Goal: Task Accomplishment & Management: Use online tool/utility

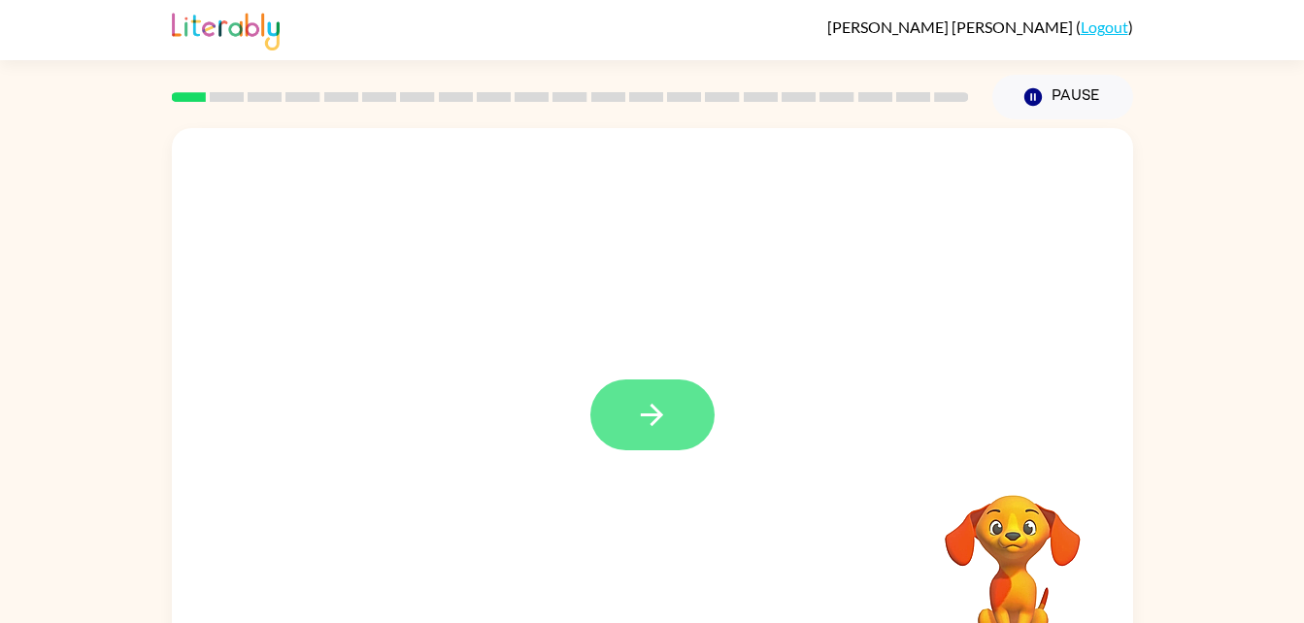
click at [636, 449] on button "button" at bounding box center [652, 415] width 124 height 71
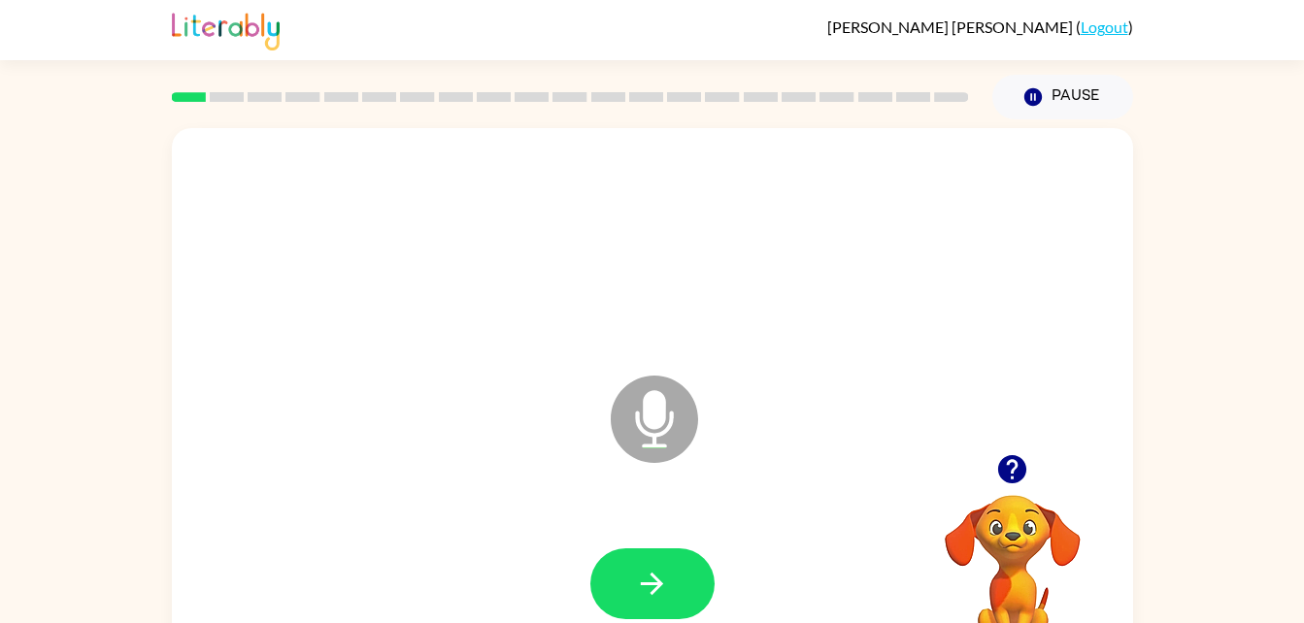
click at [653, 518] on div at bounding box center [652, 584] width 922 height 159
click at [656, 567] on icon "button" at bounding box center [652, 584] width 34 height 34
click at [696, 563] on div at bounding box center [652, 584] width 922 height 159
click at [1057, 95] on button "Pause Pause" at bounding box center [1062, 97] width 141 height 45
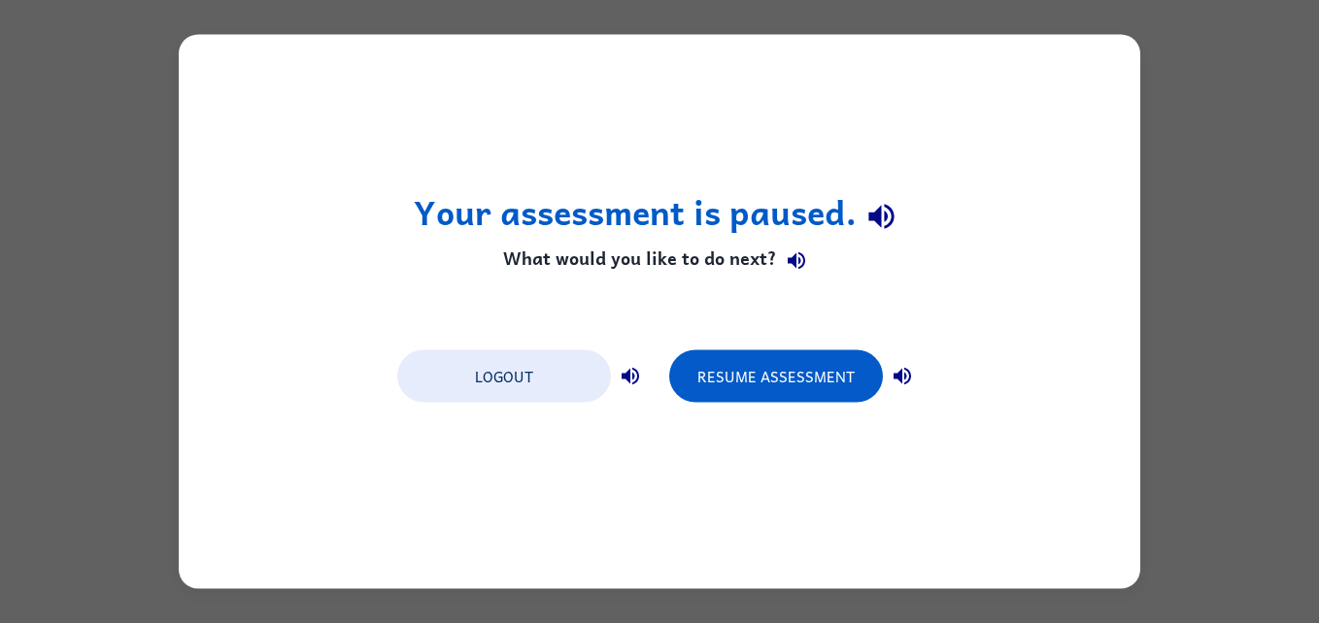
click at [969, 311] on div "Your assessment is paused. What would you like to do next? Logout Resume Assess…" at bounding box center [659, 312] width 961 height 554
click at [982, 329] on div "Your assessment is paused. What would you like to do next? Logout Resume Assess…" at bounding box center [659, 312] width 961 height 554
click at [920, 387] on div "Resume Assessment" at bounding box center [795, 375] width 252 height 54
click at [833, 363] on button "Resume Assessment" at bounding box center [776, 377] width 214 height 52
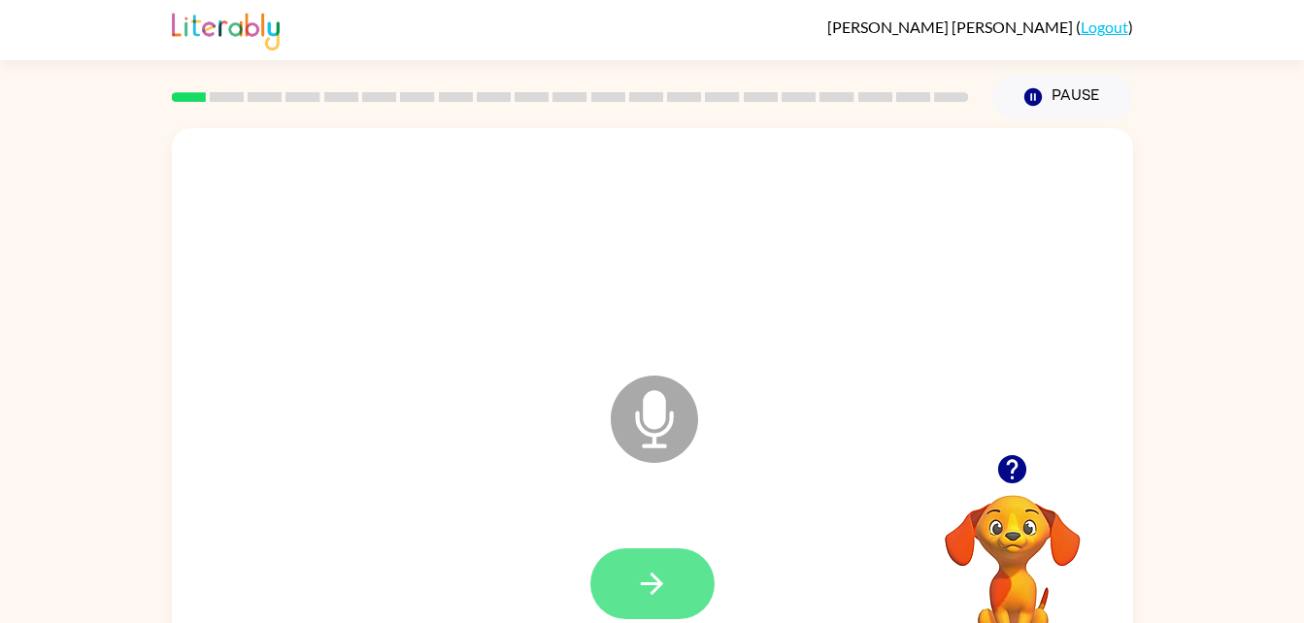
click at [625, 611] on button "button" at bounding box center [652, 584] width 124 height 71
click at [1043, 372] on div "Microphone The Microphone is here when it is your turn to talk" at bounding box center [652, 405] width 961 height 554
click at [1026, 465] on icon "button" at bounding box center [1012, 470] width 34 height 34
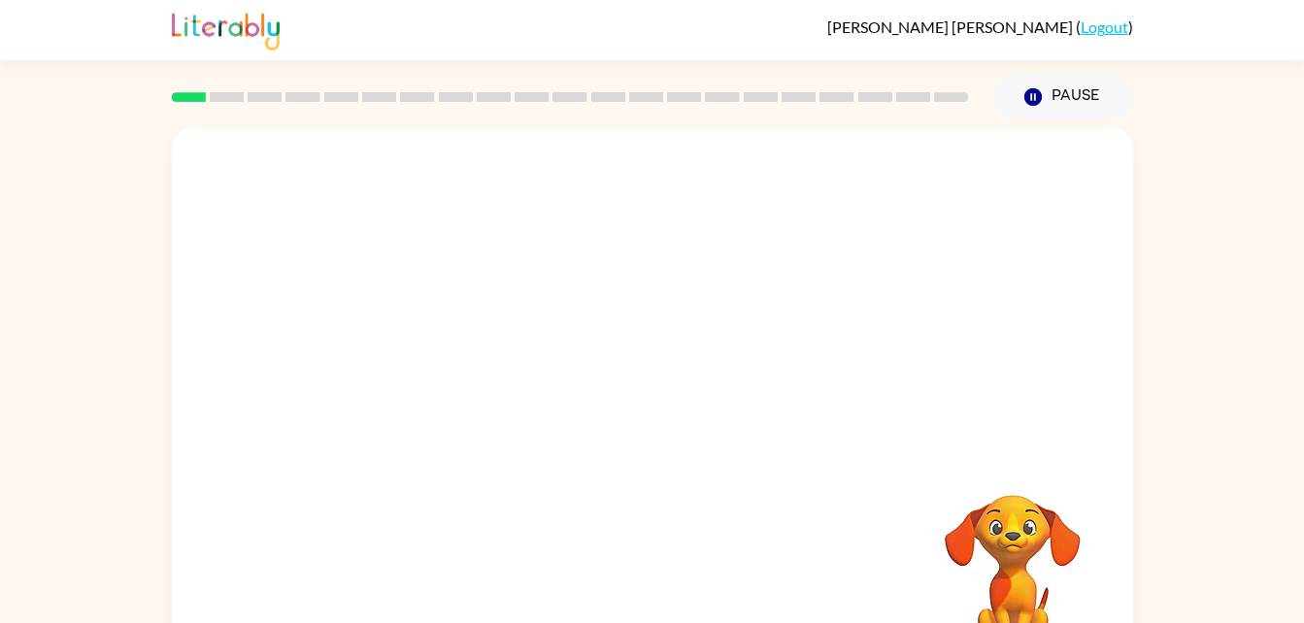
click at [749, 349] on div at bounding box center [605, 371] width 829 height 70
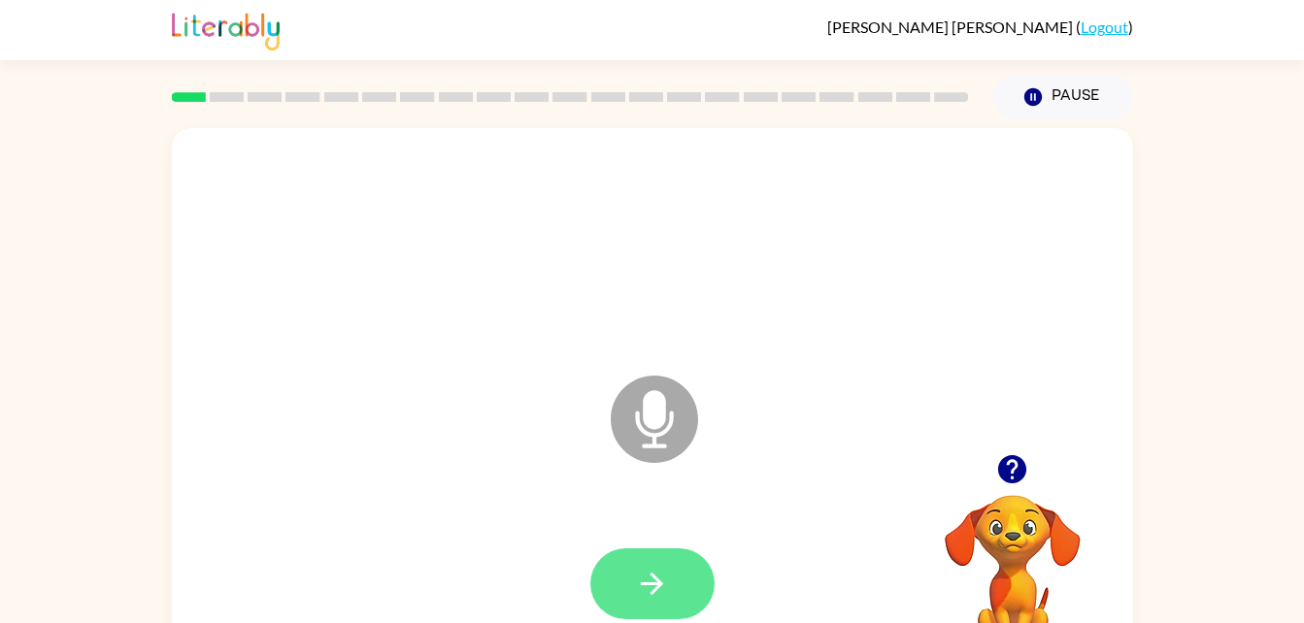
click at [669, 603] on button "button" at bounding box center [652, 584] width 124 height 71
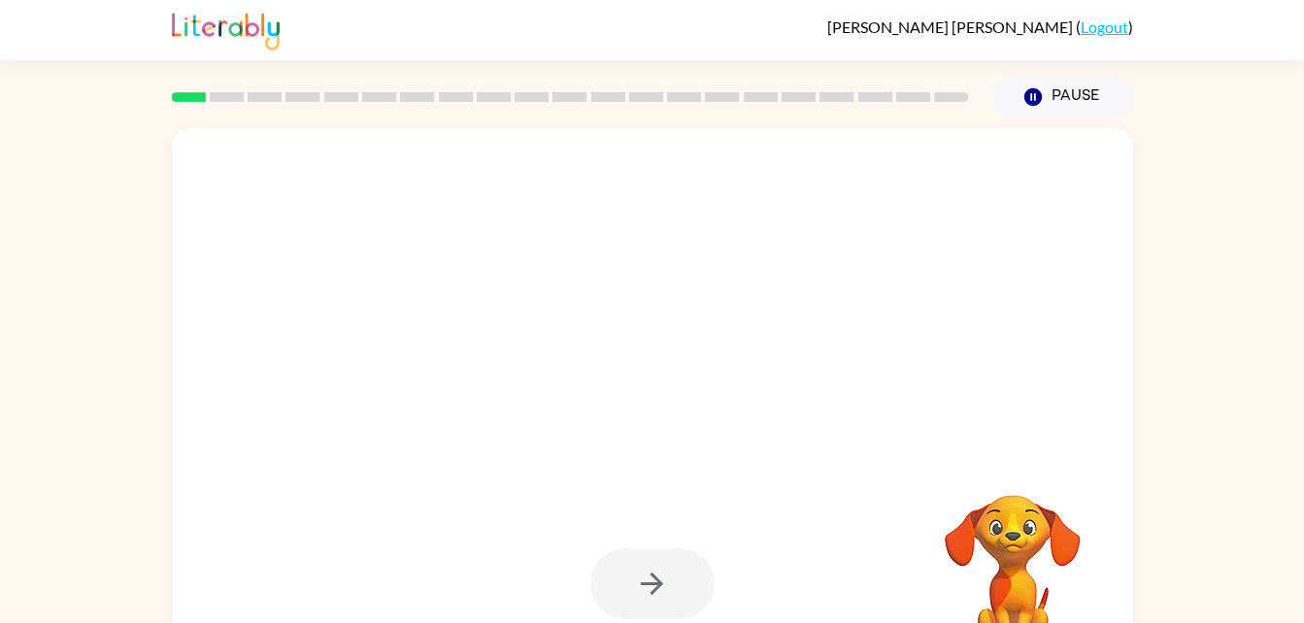
click at [690, 572] on div at bounding box center [652, 584] width 124 height 71
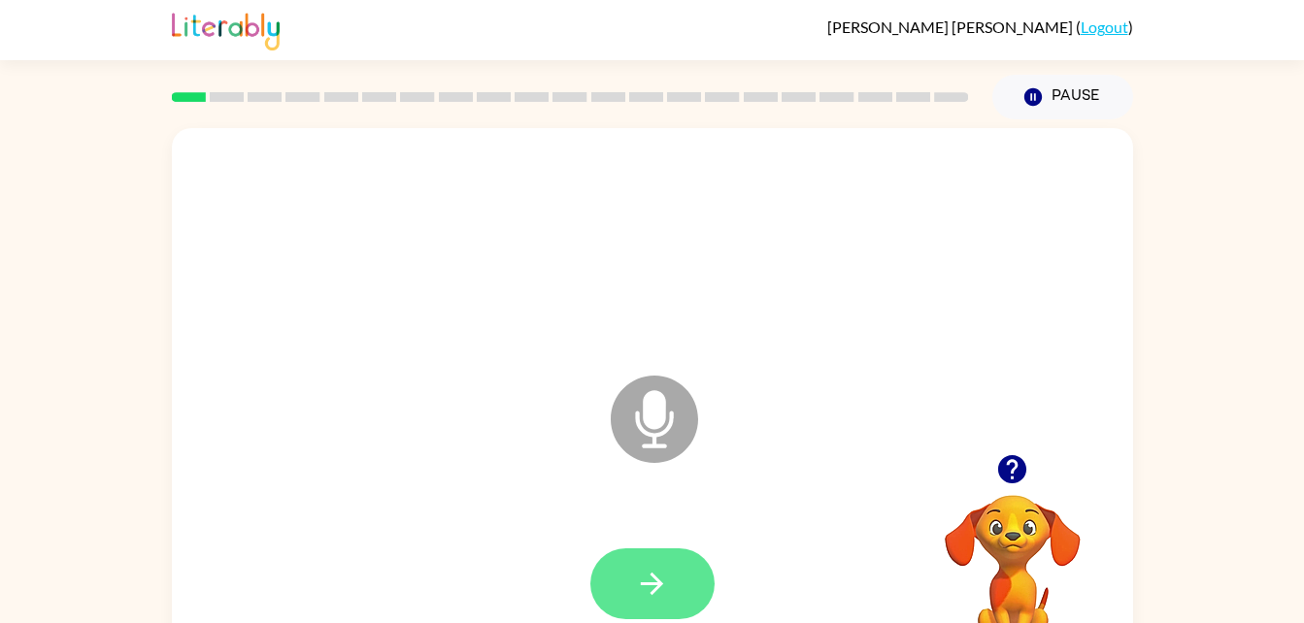
click at [701, 571] on button "button" at bounding box center [652, 584] width 124 height 71
click at [687, 571] on button "button" at bounding box center [652, 584] width 124 height 71
click at [654, 602] on button "button" at bounding box center [652, 584] width 124 height 71
click at [678, 600] on button "button" at bounding box center [652, 584] width 124 height 71
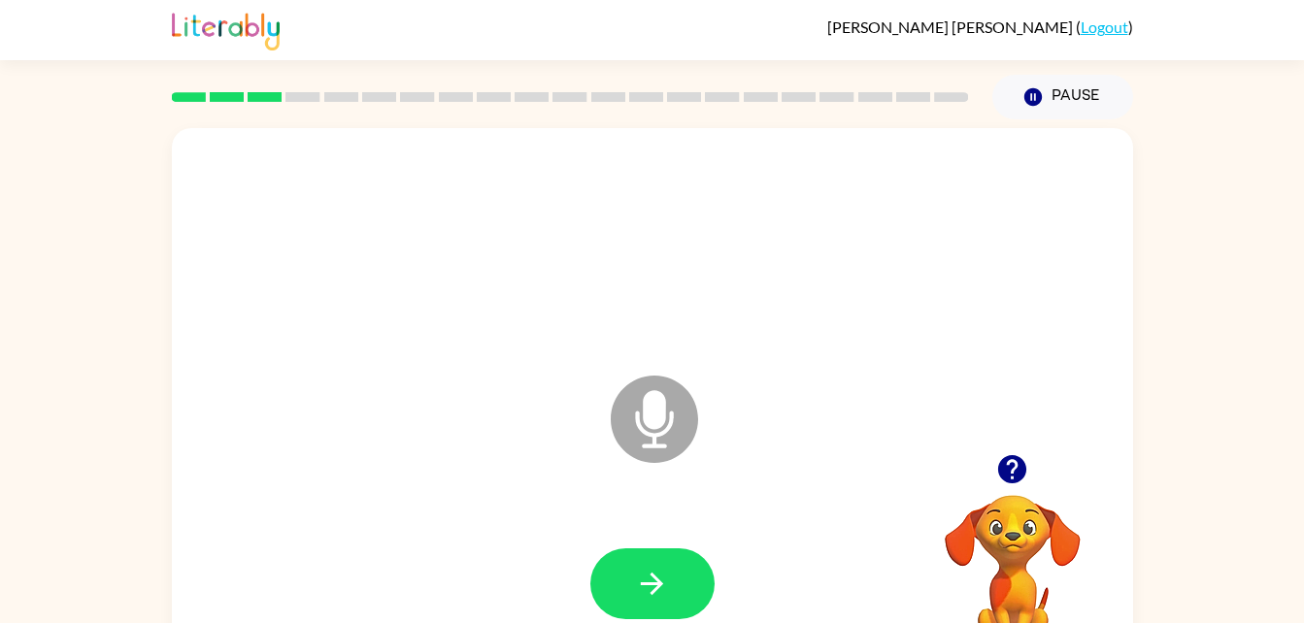
click at [1064, 563] on video "Your browser must support playing .mp4 files to use Literably. Please try using…" at bounding box center [1013, 562] width 194 height 194
click at [747, 591] on div at bounding box center [652, 584] width 922 height 159
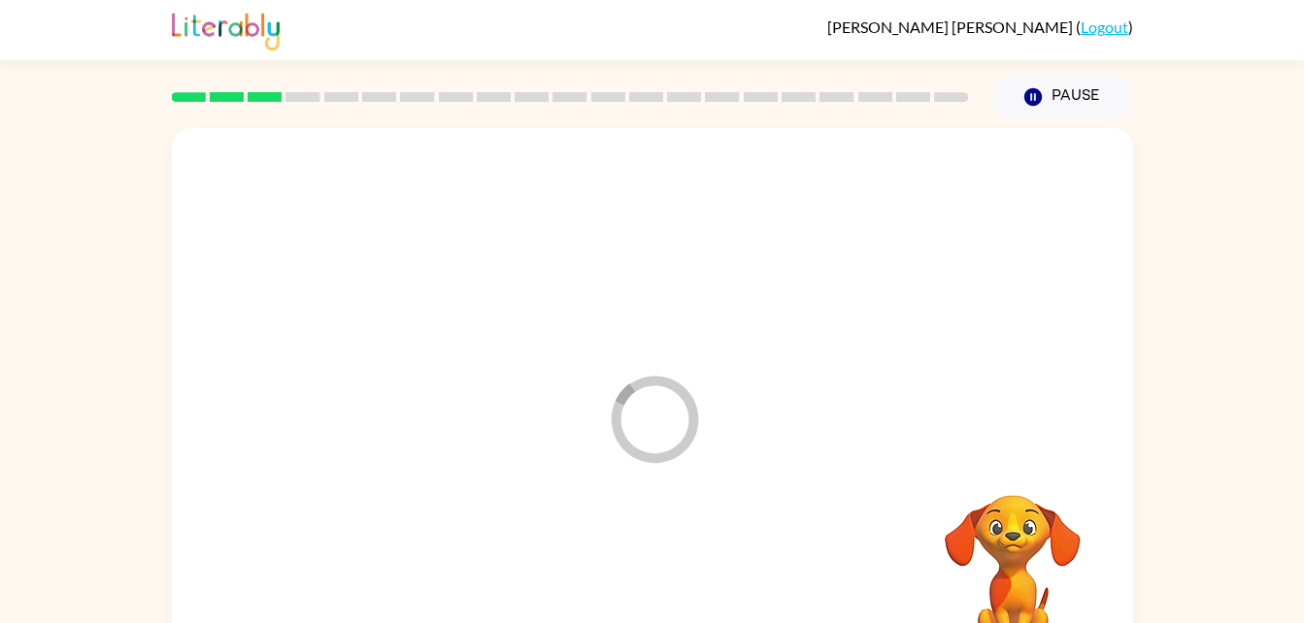
click at [656, 547] on div at bounding box center [652, 584] width 922 height 159
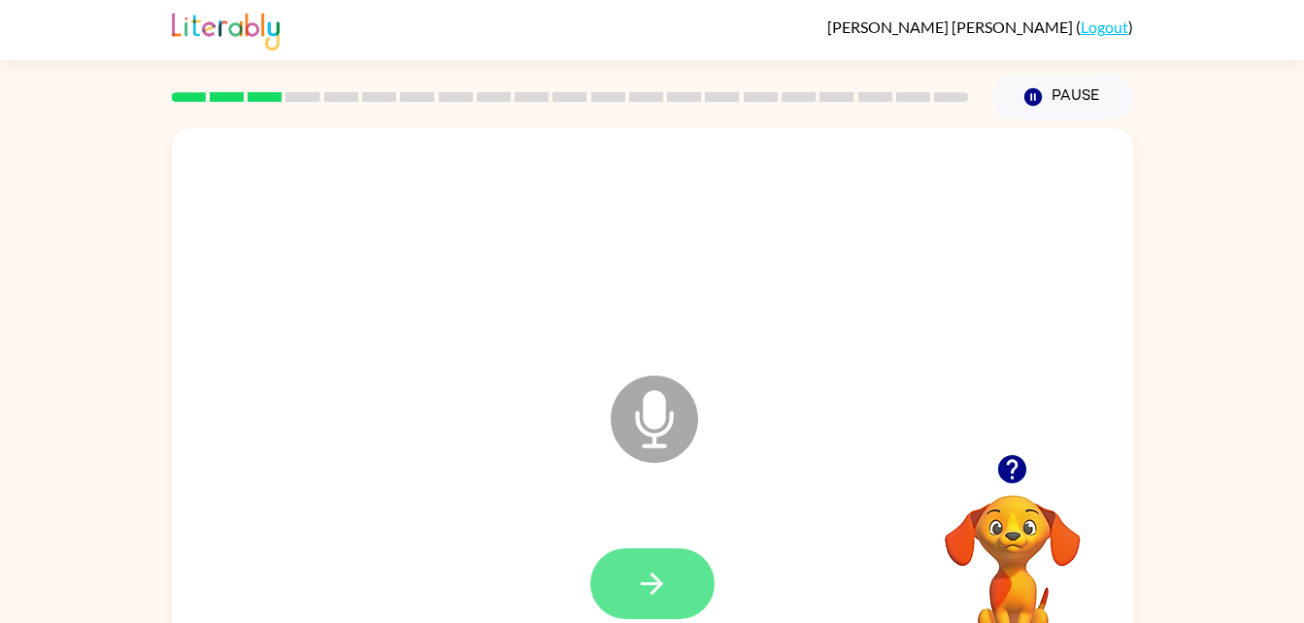
click at [695, 576] on button "button" at bounding box center [652, 584] width 124 height 71
click at [623, 565] on button "button" at bounding box center [652, 584] width 124 height 71
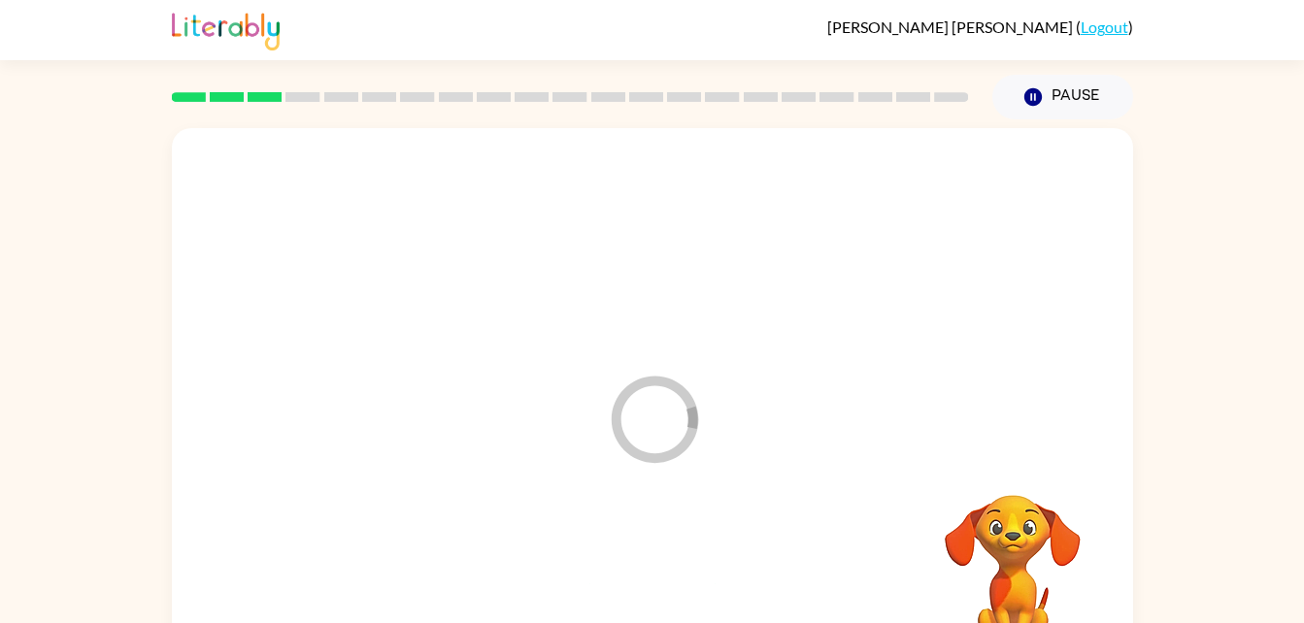
click at [656, 573] on div at bounding box center [652, 584] width 922 height 159
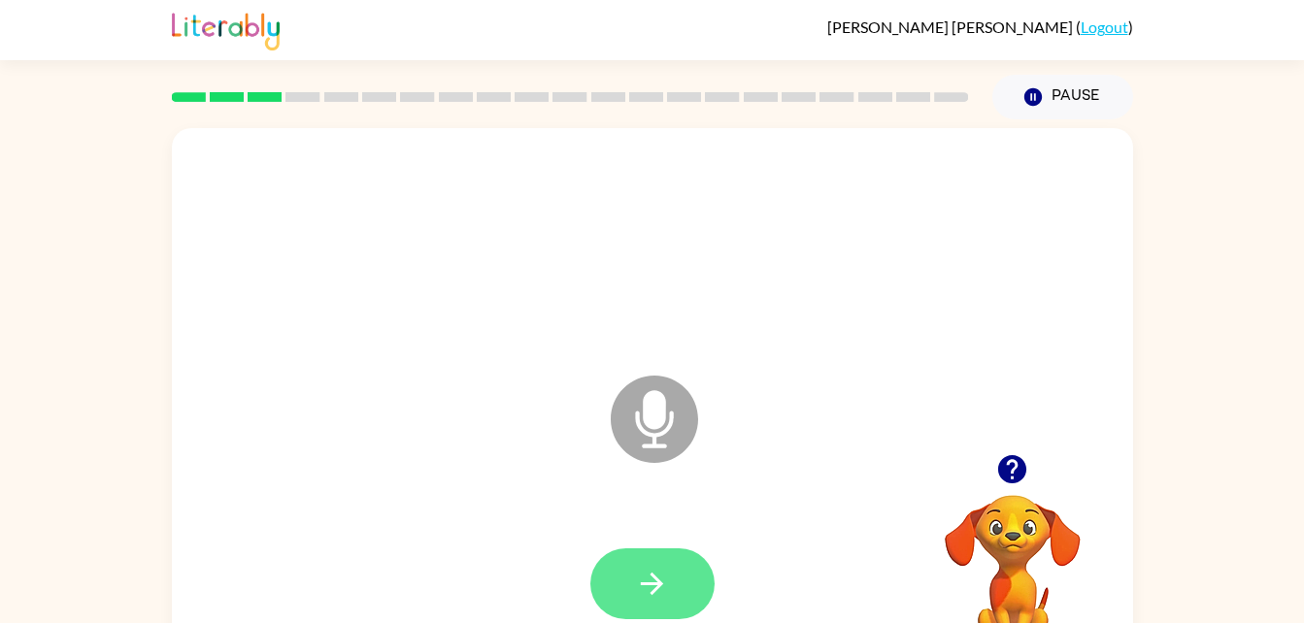
click at [652, 590] on icon "button" at bounding box center [652, 584] width 34 height 34
click at [665, 556] on button "button" at bounding box center [652, 584] width 124 height 71
click at [657, 564] on button "button" at bounding box center [652, 584] width 124 height 71
click at [666, 605] on button "button" at bounding box center [652, 584] width 124 height 71
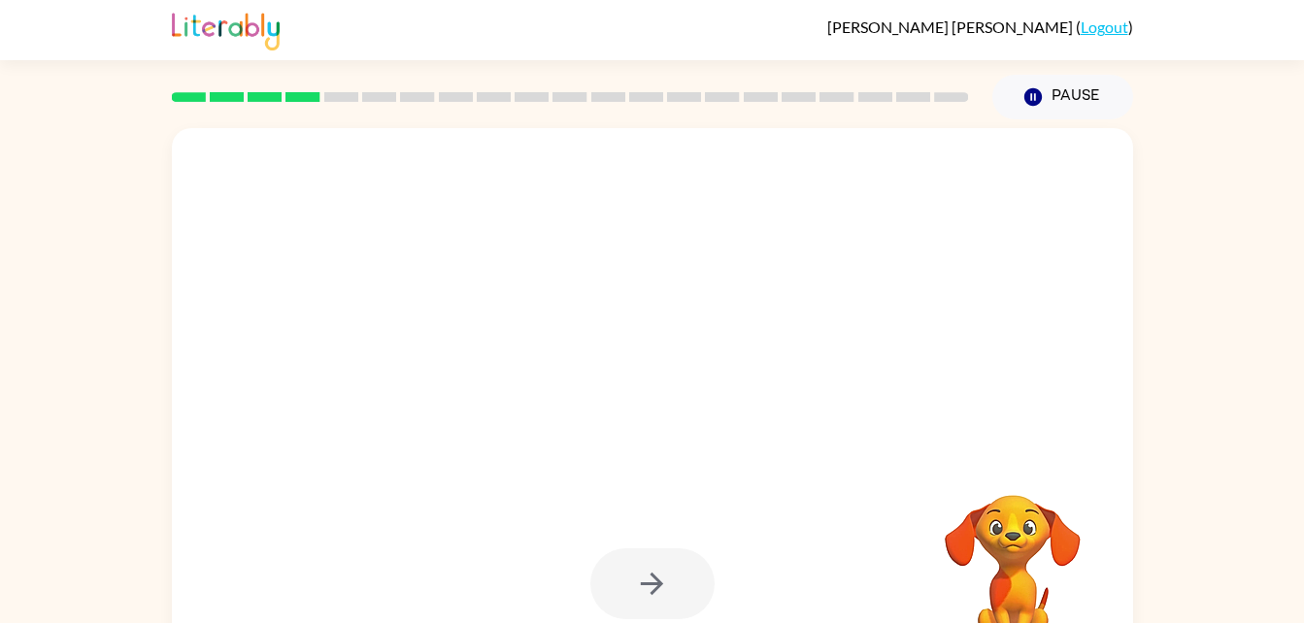
scroll to position [59, 0]
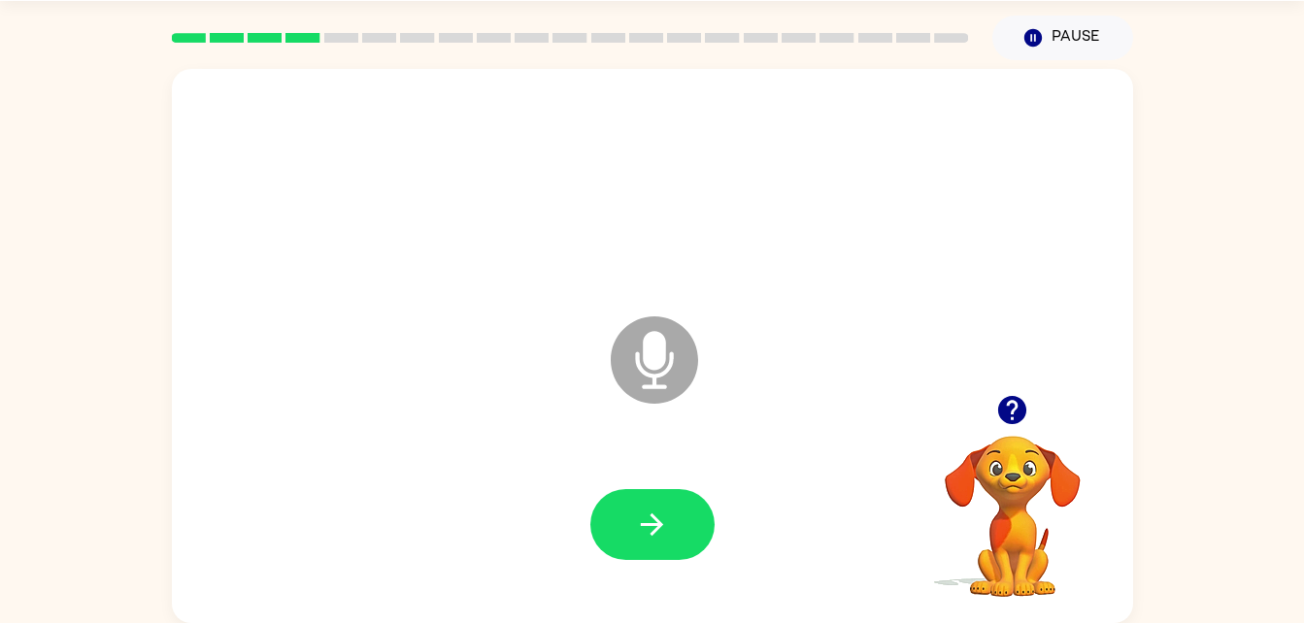
click at [797, 489] on div at bounding box center [652, 525] width 922 height 159
click at [695, 455] on icon "Microphone The Microphone is here when it is your turn to talk" at bounding box center [751, 385] width 291 height 146
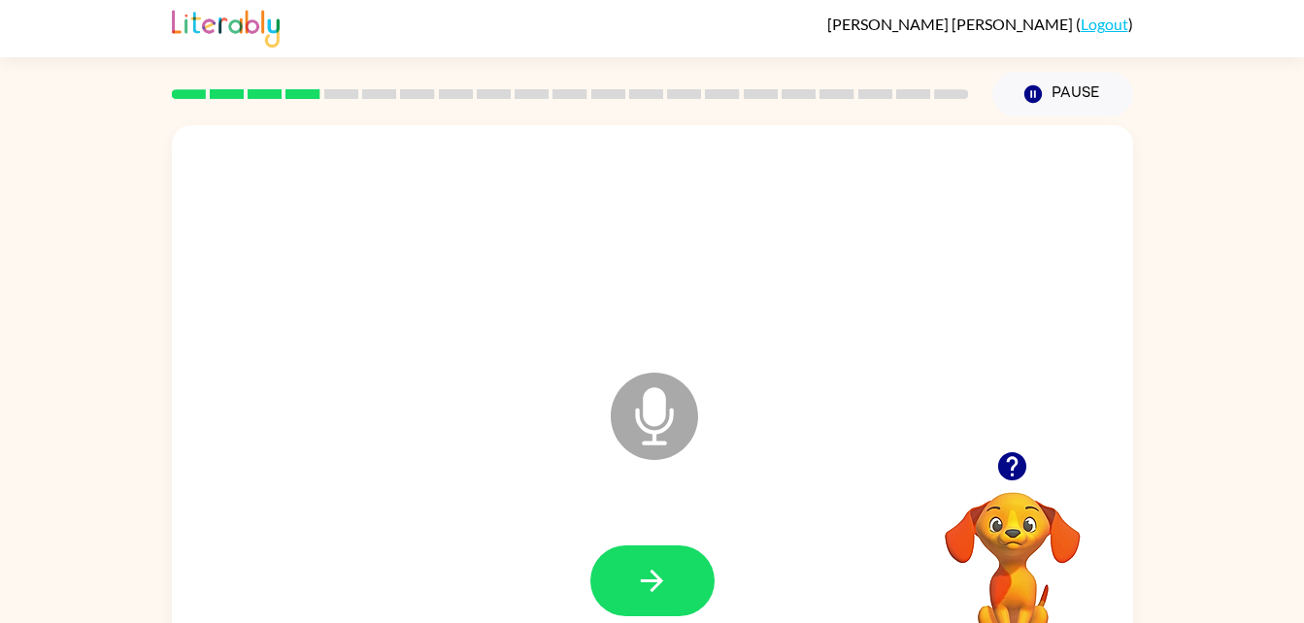
scroll to position [0, 0]
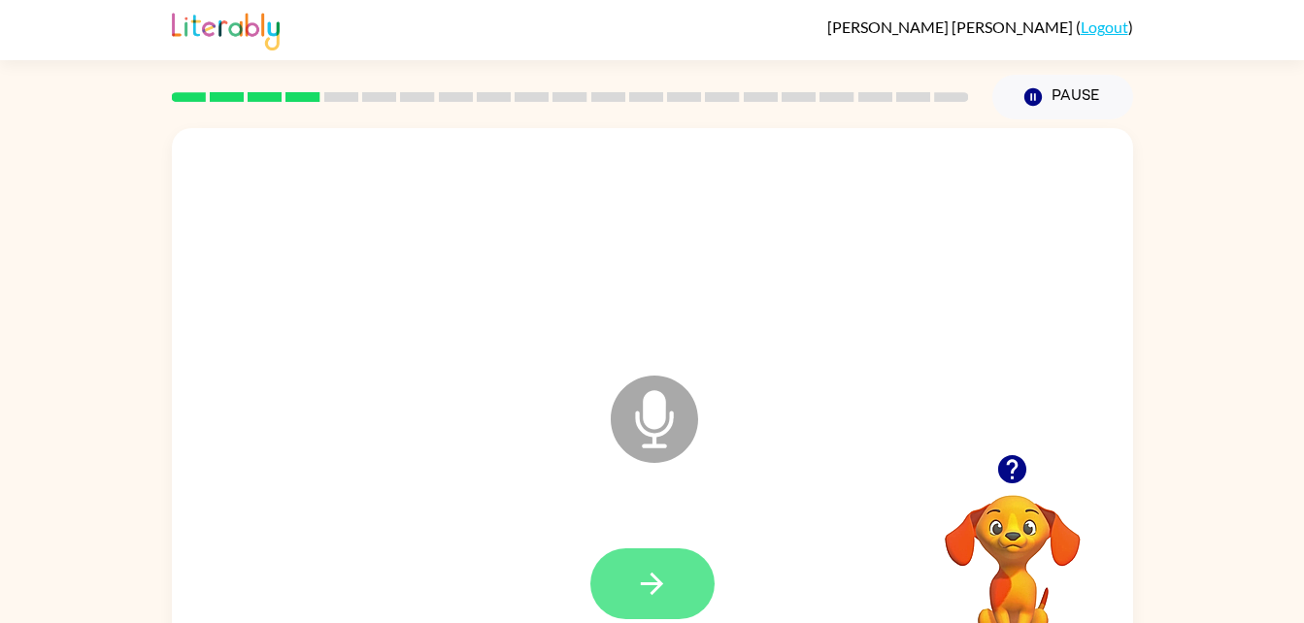
click at [651, 571] on icon "button" at bounding box center [652, 584] width 34 height 34
click at [648, 585] on icon "button" at bounding box center [652, 584] width 22 height 22
click at [693, 567] on button "button" at bounding box center [652, 584] width 124 height 71
click at [694, 560] on div at bounding box center [652, 584] width 922 height 159
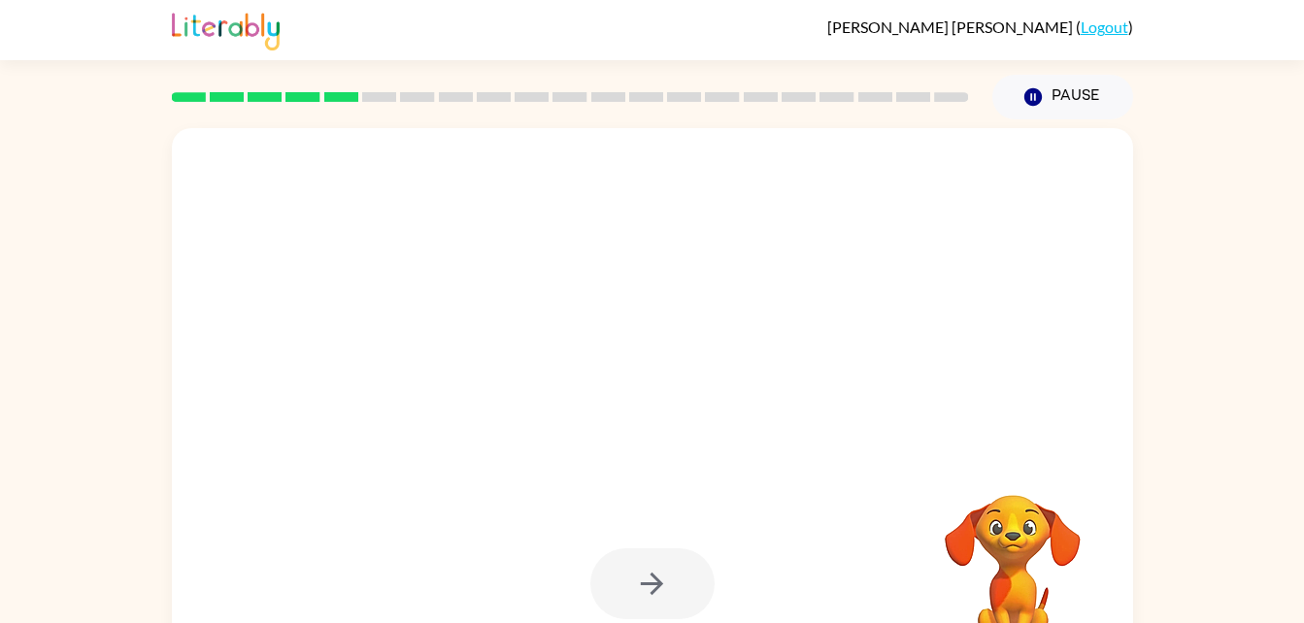
click at [674, 567] on div at bounding box center [652, 584] width 124 height 71
click at [654, 598] on div at bounding box center [652, 584] width 124 height 71
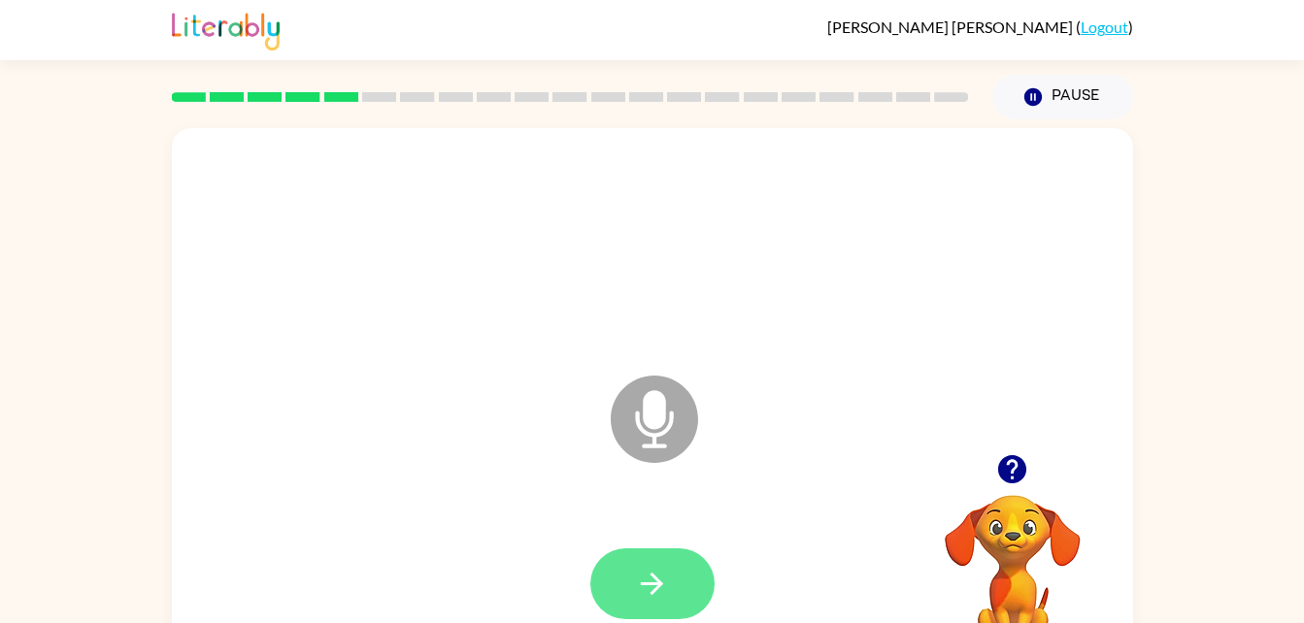
click at [691, 584] on button "button" at bounding box center [652, 584] width 124 height 71
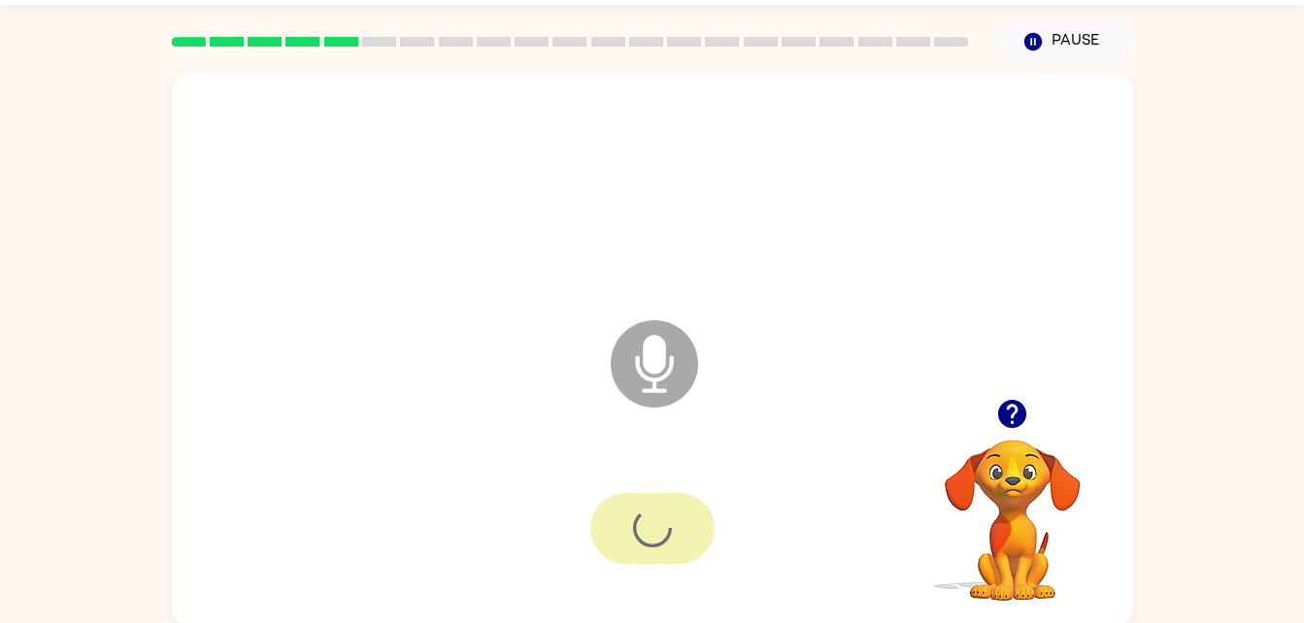
scroll to position [59, 0]
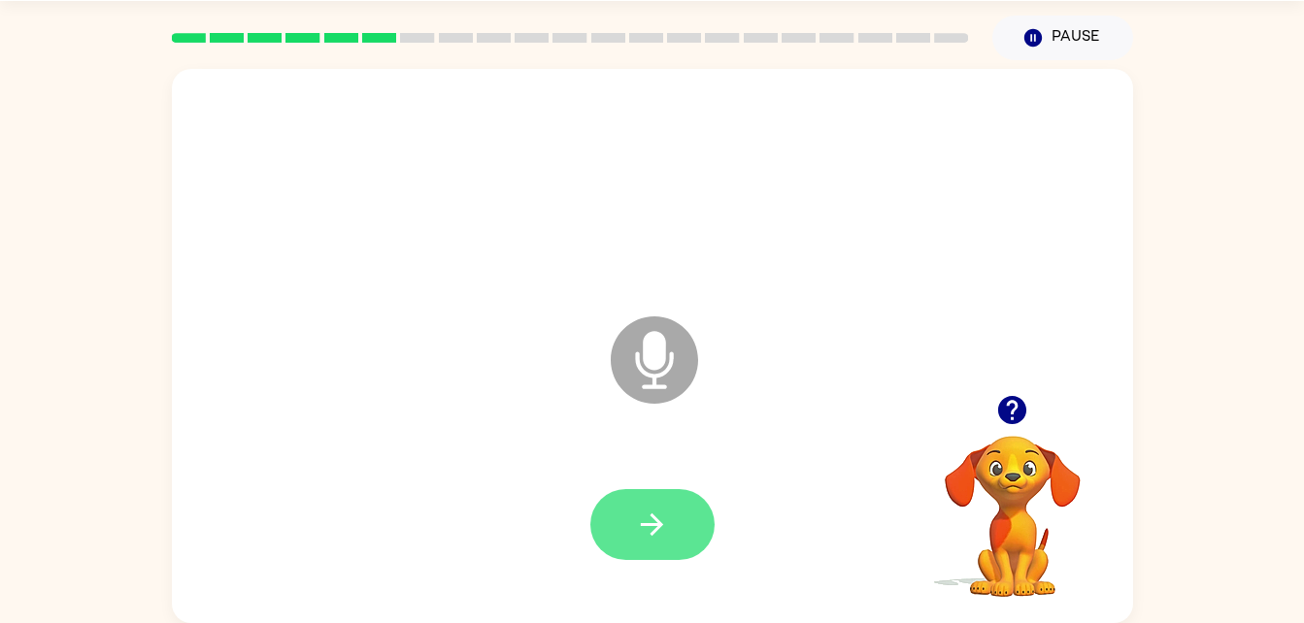
click at [687, 514] on button "button" at bounding box center [652, 524] width 124 height 71
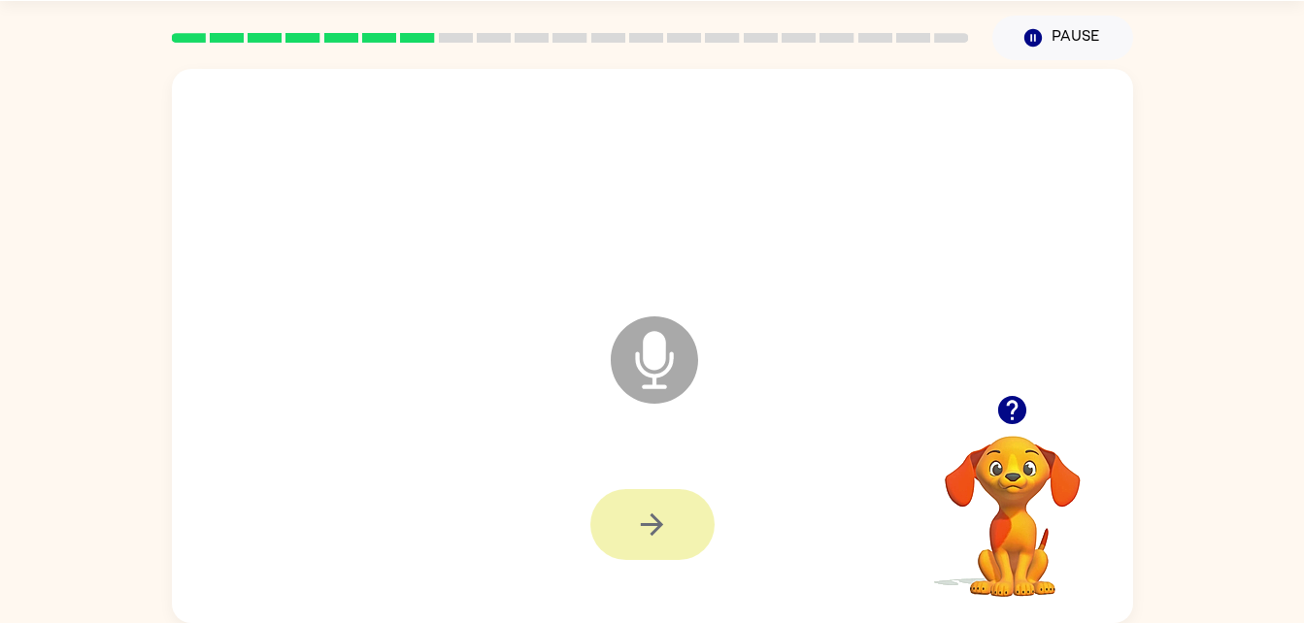
click at [691, 529] on button "button" at bounding box center [652, 524] width 124 height 71
click at [677, 534] on div at bounding box center [652, 524] width 124 height 71
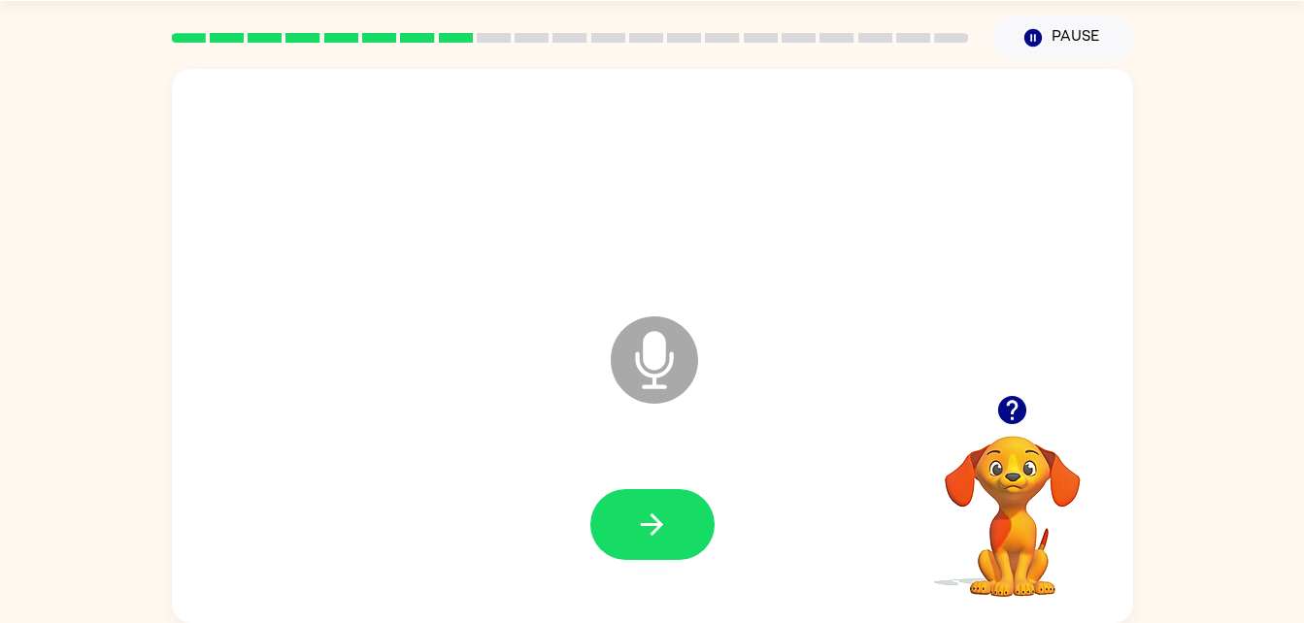
click at [755, 522] on div at bounding box center [652, 525] width 922 height 159
click at [685, 527] on button "button" at bounding box center [652, 524] width 124 height 71
click at [666, 536] on icon "button" at bounding box center [652, 525] width 34 height 34
click at [674, 500] on button "button" at bounding box center [652, 524] width 124 height 71
click at [673, 547] on button "button" at bounding box center [652, 524] width 124 height 71
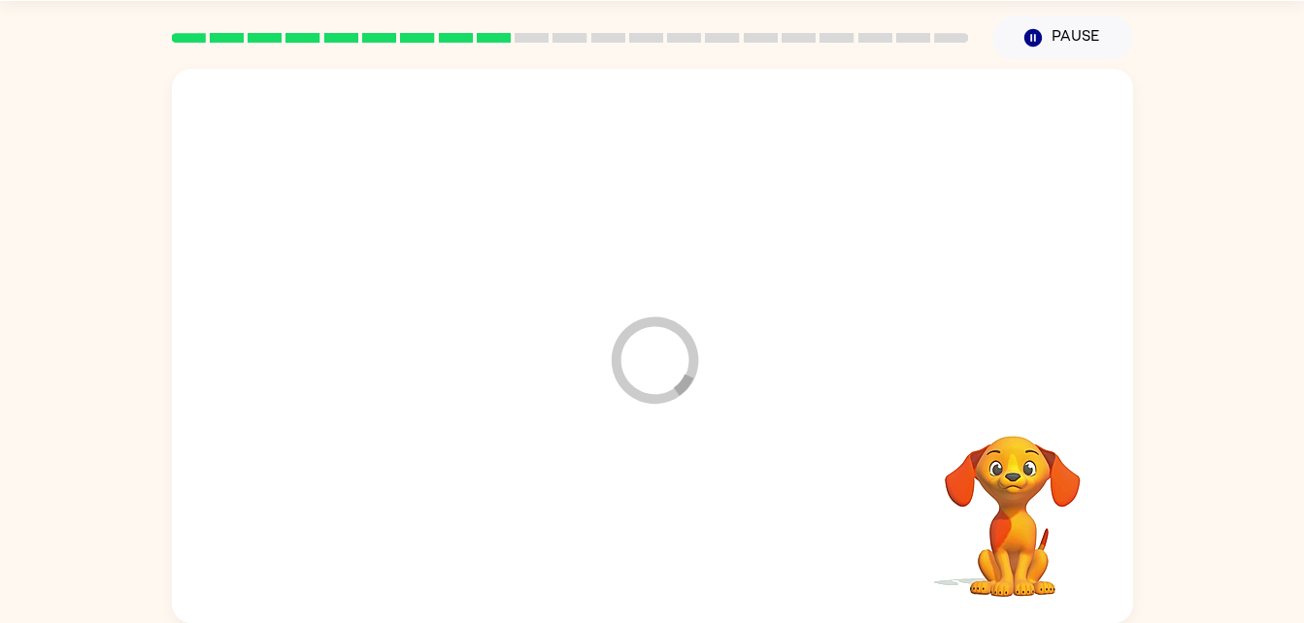
click at [682, 492] on div at bounding box center [652, 525] width 922 height 159
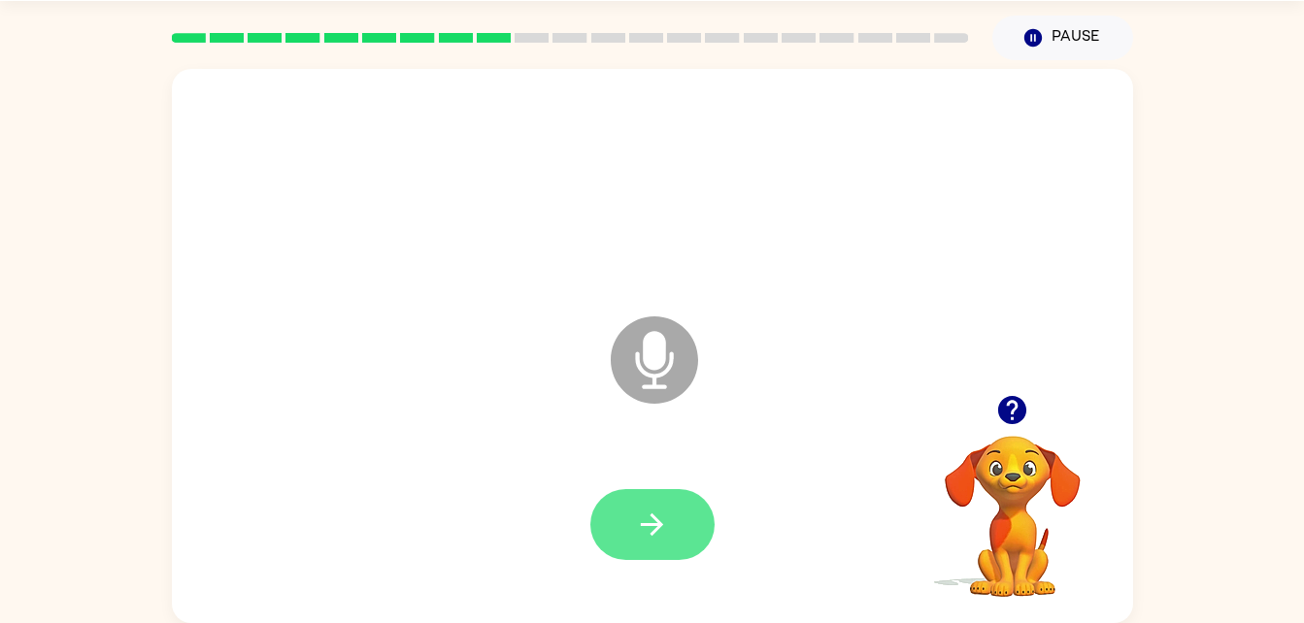
click at [700, 525] on button "button" at bounding box center [652, 524] width 124 height 71
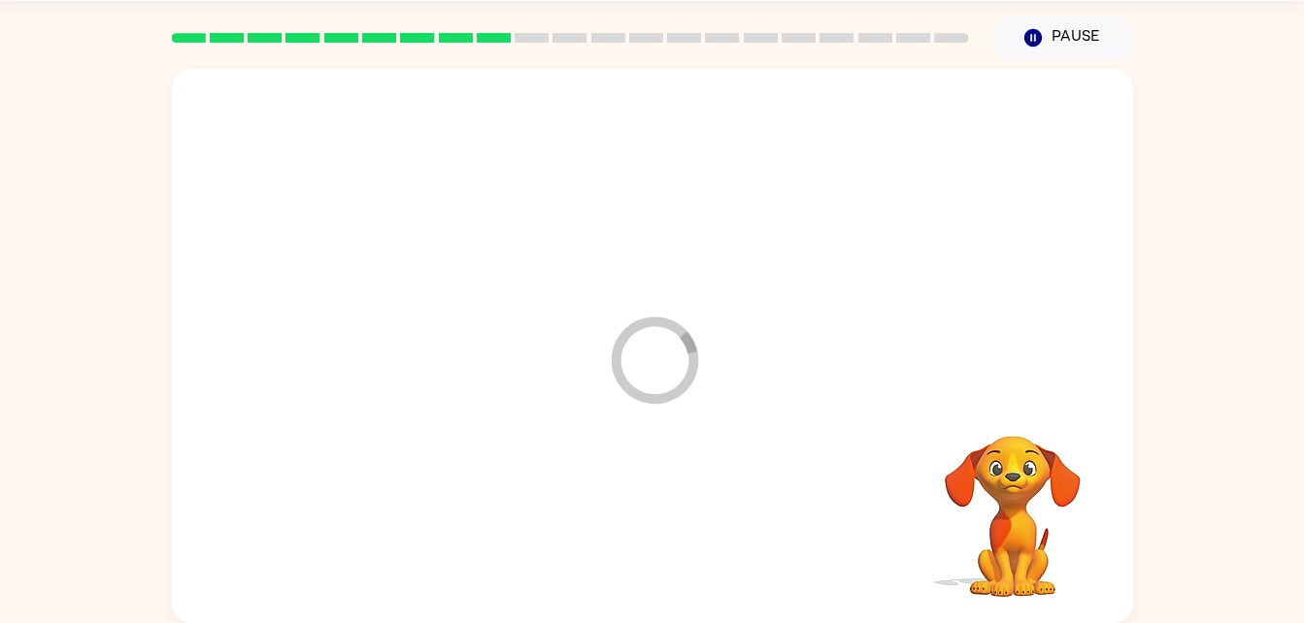
click at [655, 520] on div at bounding box center [652, 525] width 922 height 159
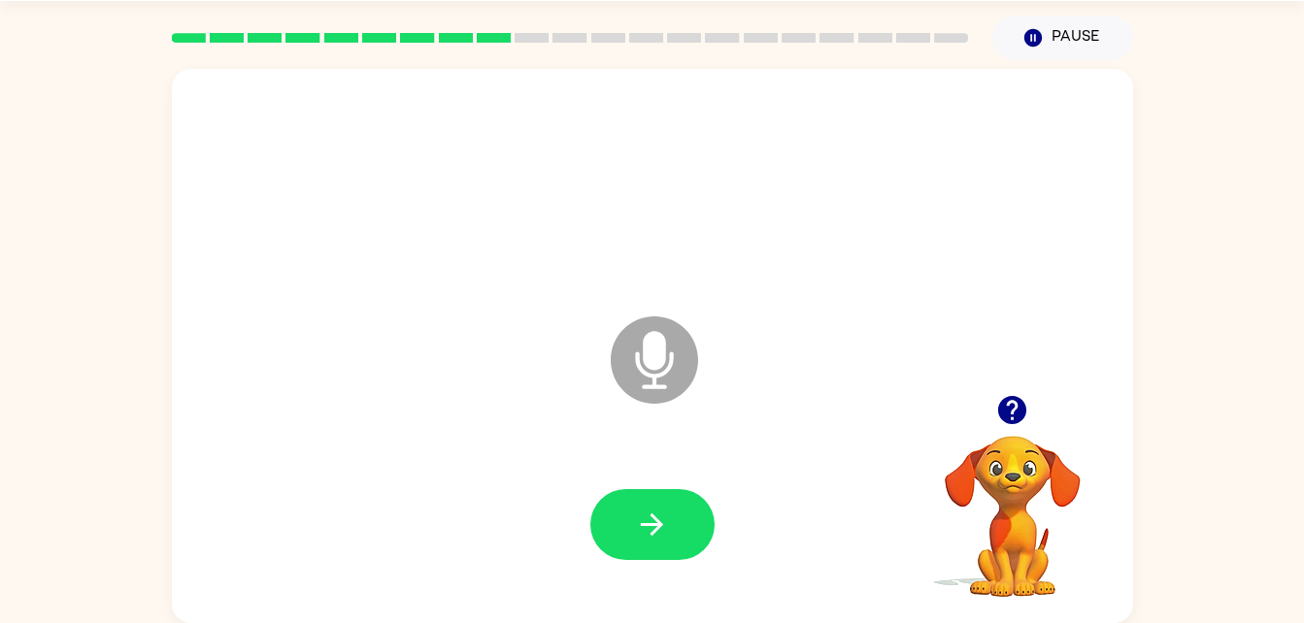
drag, startPoint x: 380, startPoint y: 234, endPoint x: 247, endPoint y: 173, distance: 146.4
click at [247, 173] on div at bounding box center [652, 187] width 922 height 159
click at [664, 376] on icon at bounding box center [654, 360] width 87 height 87
click at [645, 353] on icon "Microphone The Microphone is here when it is your turn to talk" at bounding box center [751, 385] width 291 height 146
click at [633, 379] on icon at bounding box center [654, 360] width 87 height 87
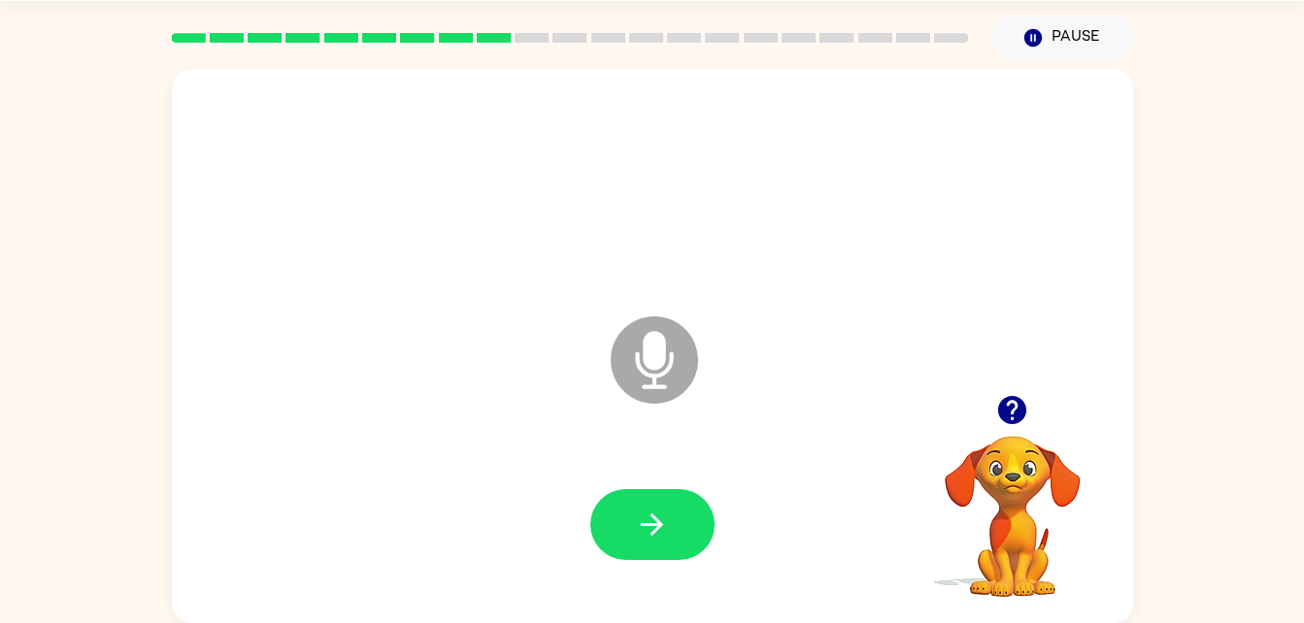
click at [633, 379] on icon at bounding box center [654, 360] width 87 height 87
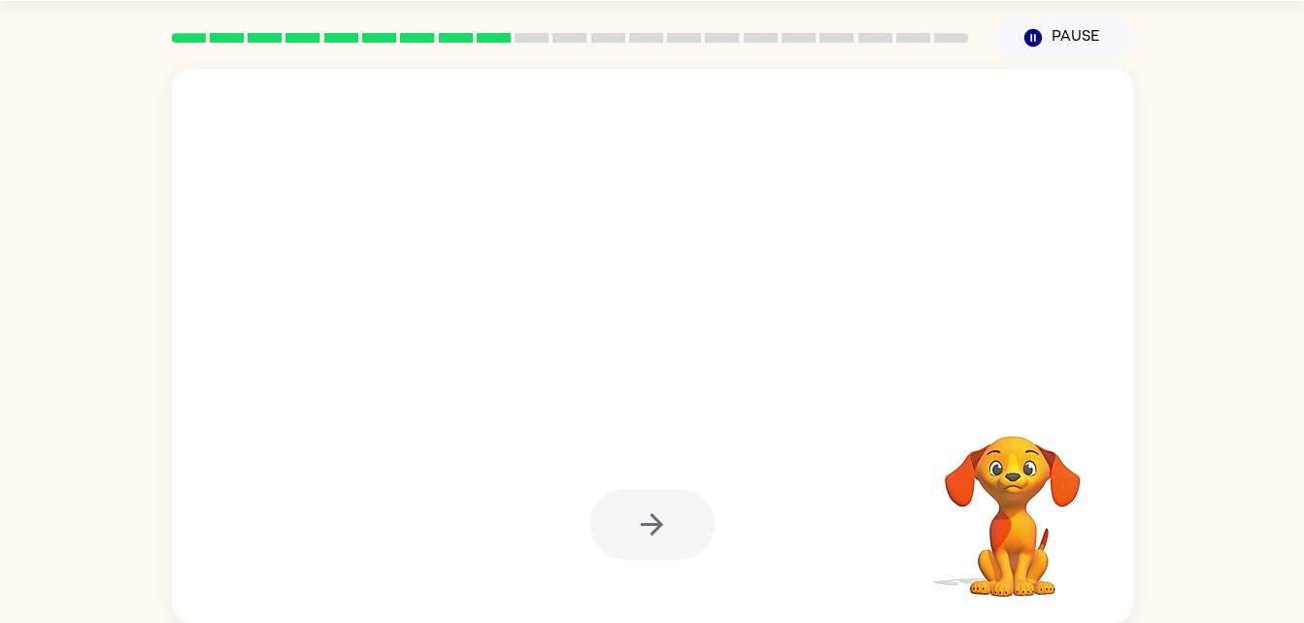
click at [628, 525] on div at bounding box center [652, 524] width 124 height 71
click at [654, 540] on div at bounding box center [652, 524] width 124 height 71
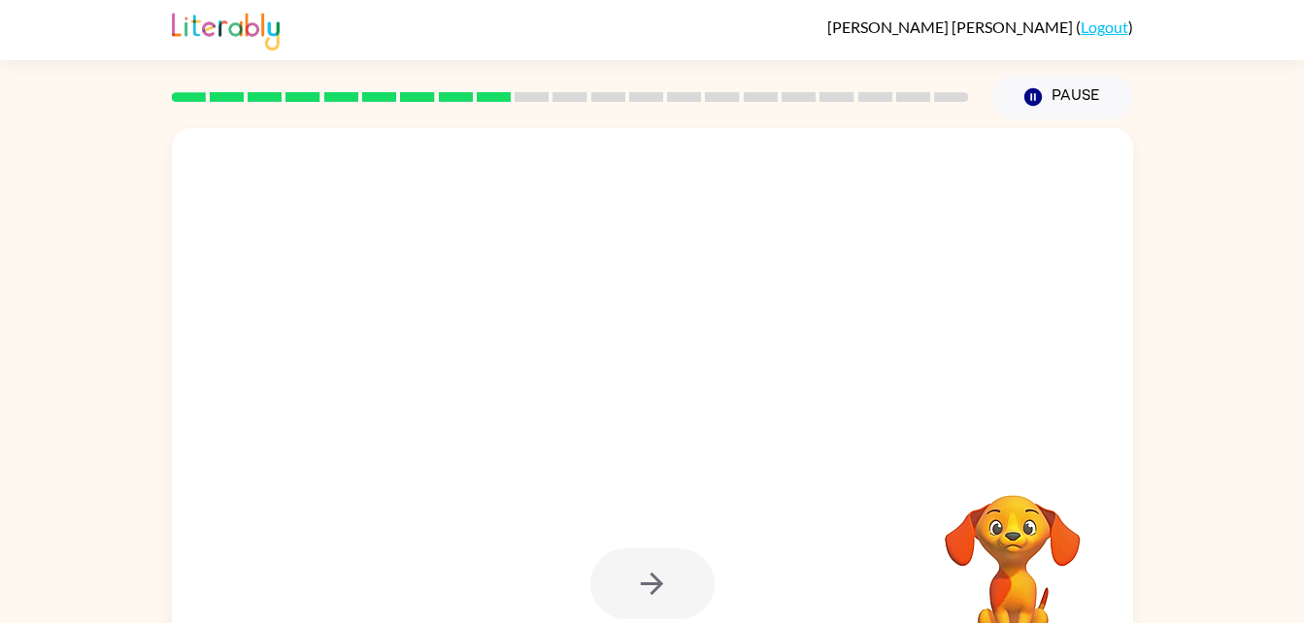
click at [726, 503] on div at bounding box center [652, 405] width 961 height 554
click at [654, 502] on div at bounding box center [652, 405] width 961 height 554
click at [707, 514] on div at bounding box center [652, 584] width 922 height 159
click at [687, 532] on div at bounding box center [652, 584] width 922 height 159
click at [677, 560] on div at bounding box center [652, 584] width 124 height 71
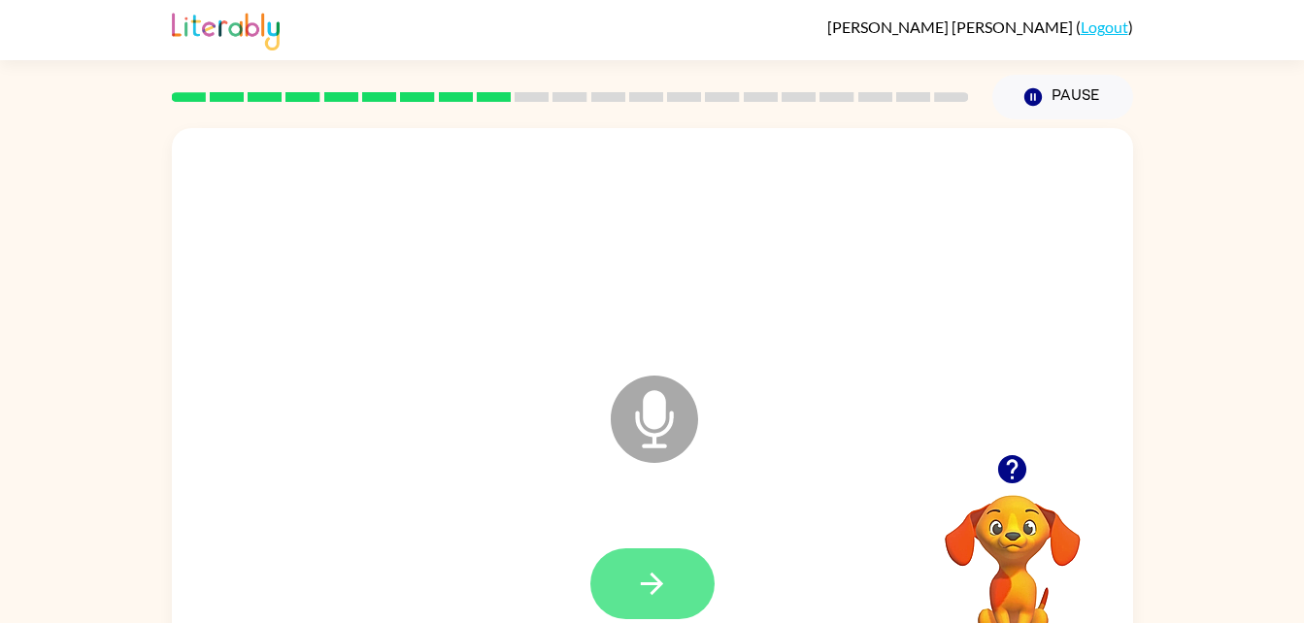
click at [654, 573] on icon "button" at bounding box center [652, 584] width 34 height 34
click at [714, 593] on div at bounding box center [652, 584] width 124 height 71
click at [687, 617] on button "button" at bounding box center [652, 584] width 124 height 71
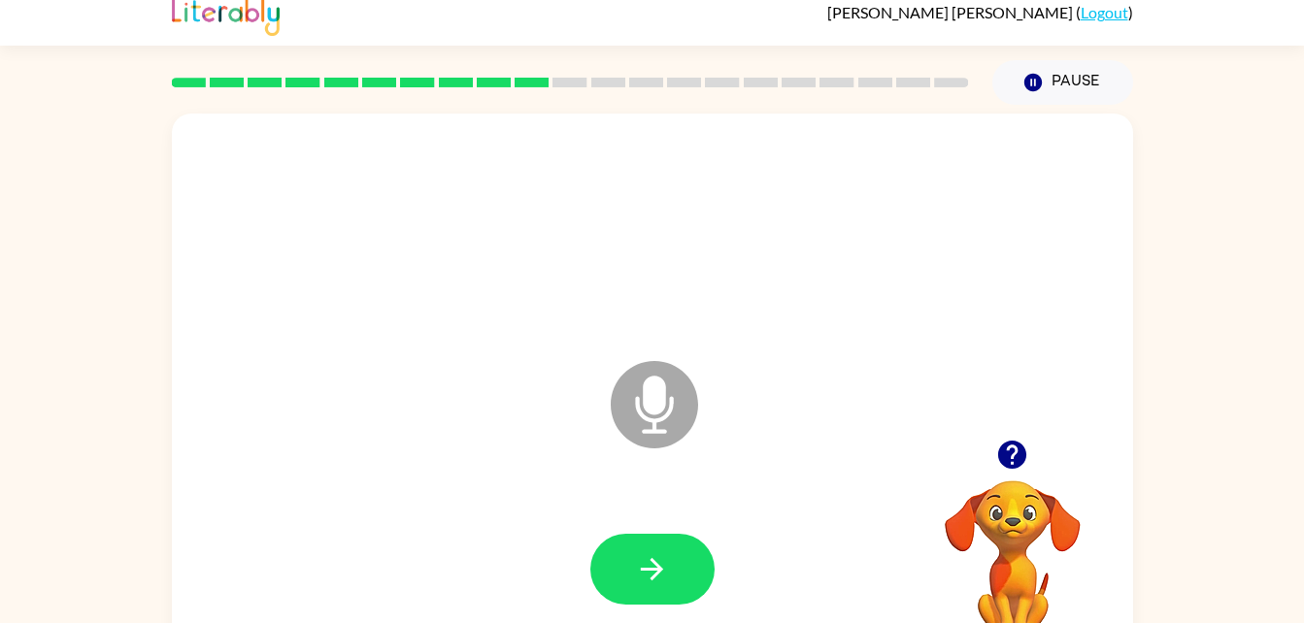
scroll to position [59, 0]
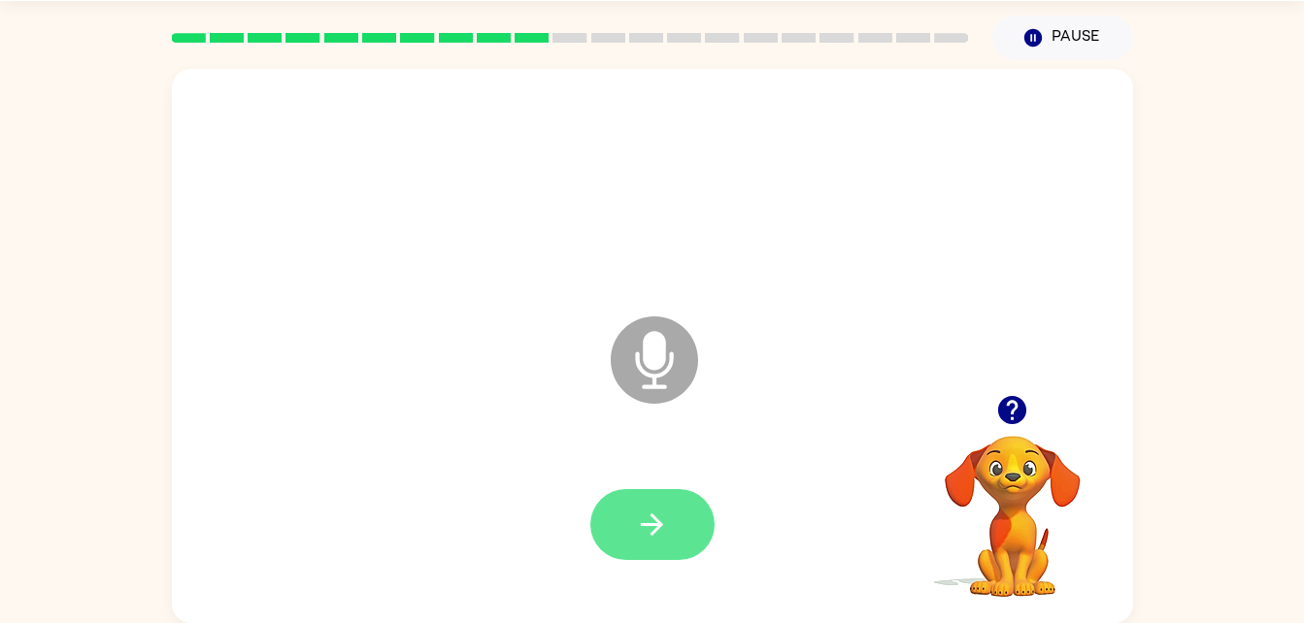
click at [695, 535] on button "button" at bounding box center [652, 524] width 124 height 71
click at [650, 489] on button "button" at bounding box center [652, 524] width 124 height 71
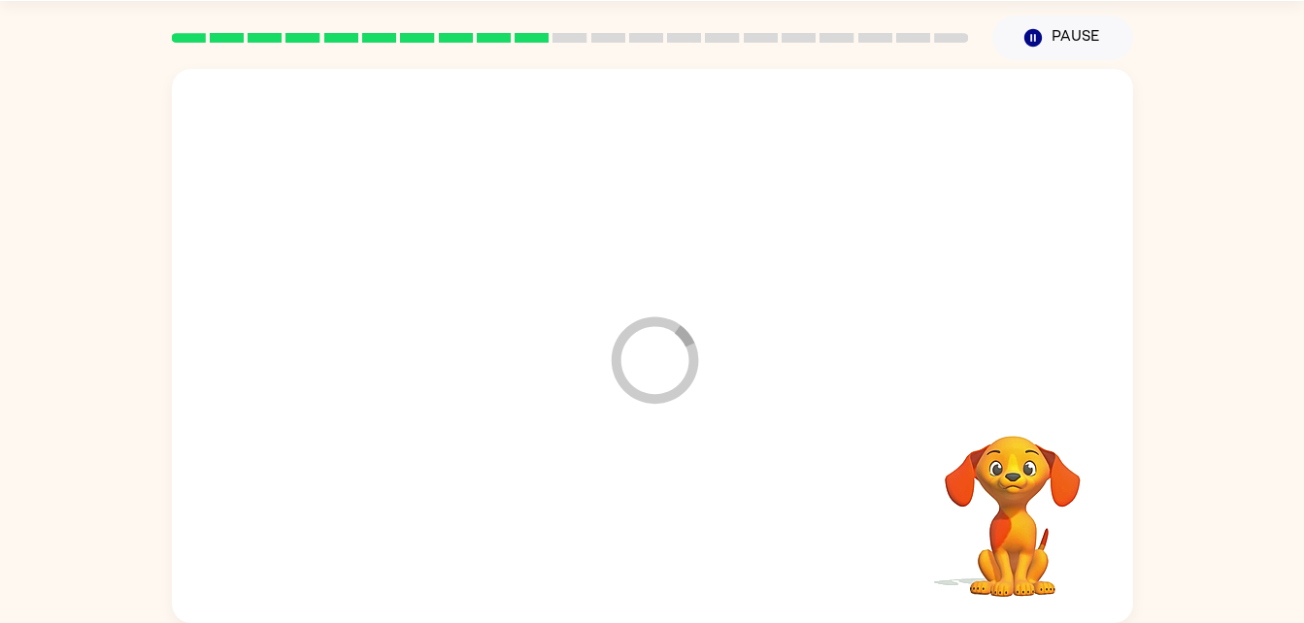
click at [639, 527] on div at bounding box center [652, 525] width 922 height 159
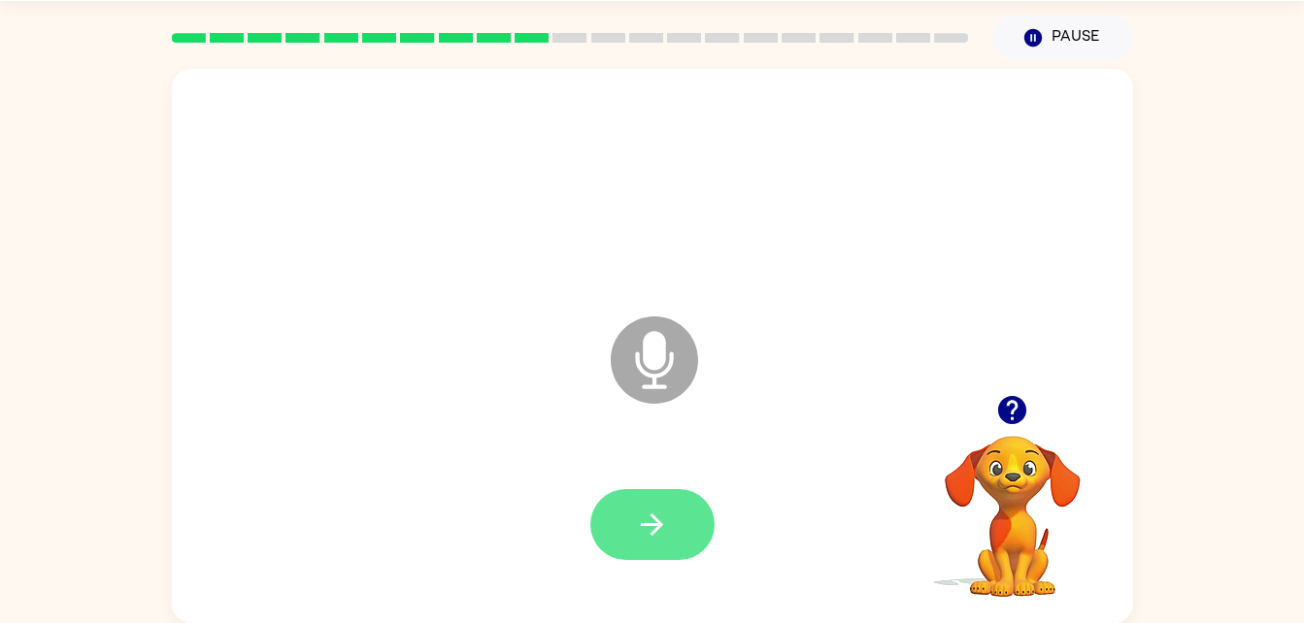
click at [672, 524] on button "button" at bounding box center [652, 524] width 124 height 71
click at [1028, 432] on div at bounding box center [1013, 411] width 194 height 50
click at [997, 405] on icon "button" at bounding box center [1012, 410] width 34 height 34
click at [710, 546] on div at bounding box center [652, 524] width 124 height 71
click at [693, 536] on button "button" at bounding box center [652, 524] width 124 height 71
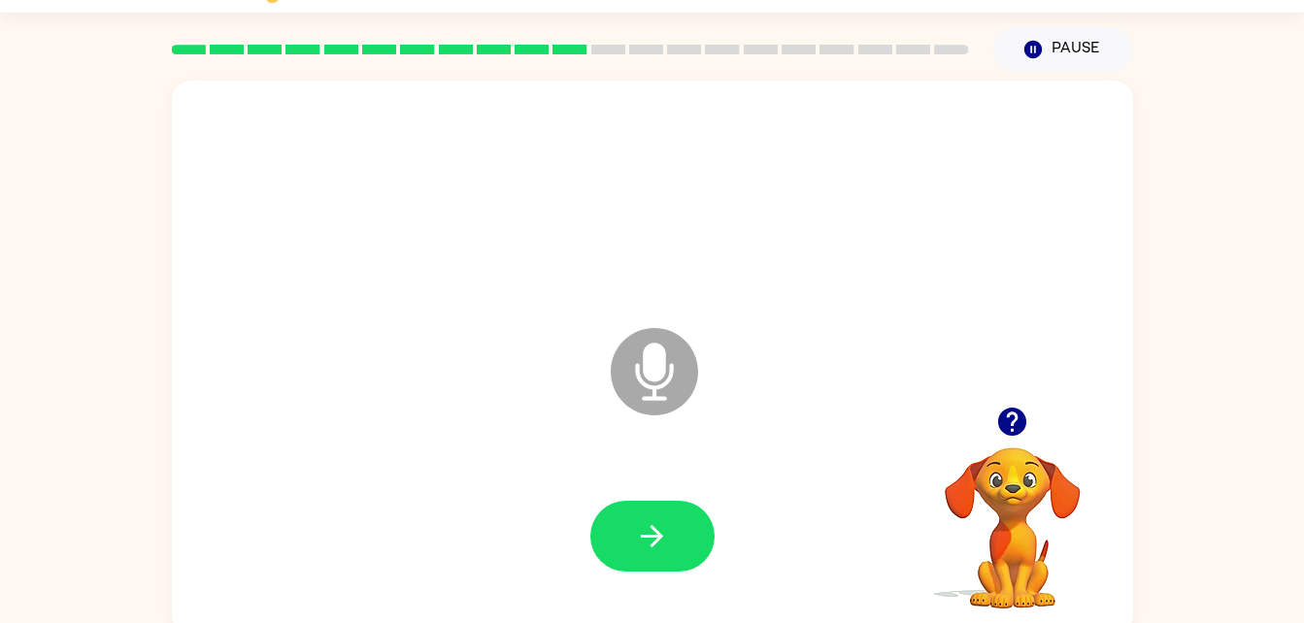
scroll to position [40, 0]
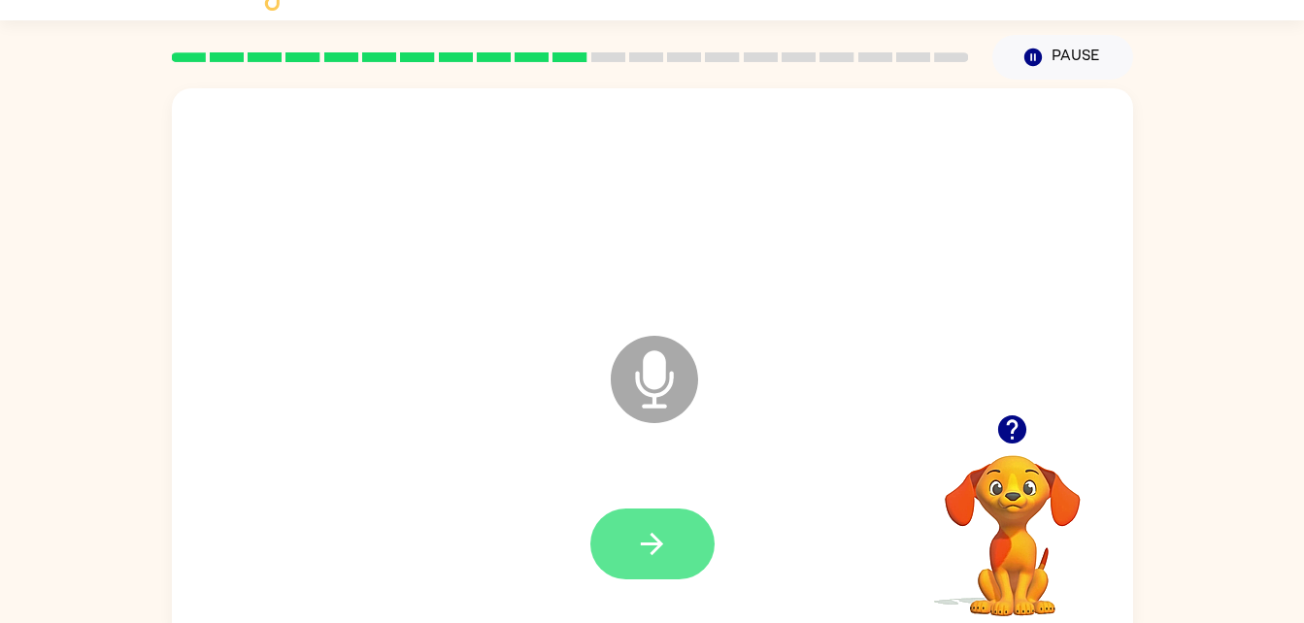
click at [662, 523] on button "button" at bounding box center [652, 544] width 124 height 71
click at [686, 546] on button "button" at bounding box center [652, 544] width 124 height 71
click at [640, 533] on icon "button" at bounding box center [652, 544] width 34 height 34
click at [658, 538] on icon "button" at bounding box center [652, 544] width 34 height 34
click at [644, 519] on button "button" at bounding box center [652, 544] width 124 height 71
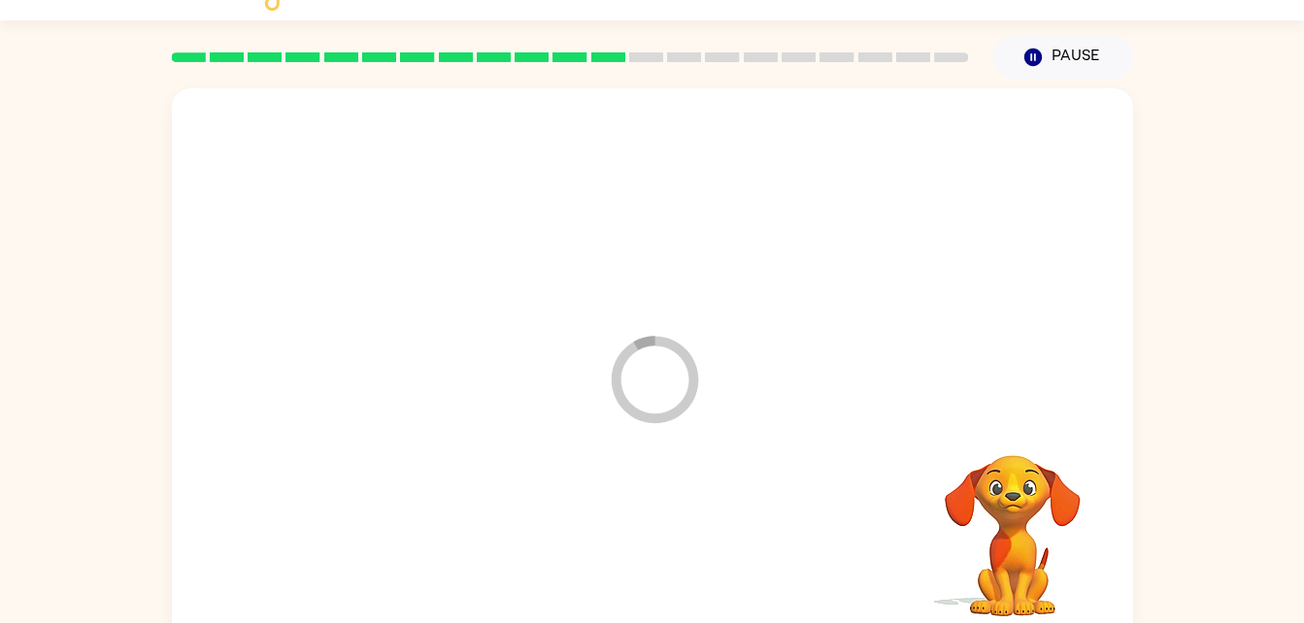
click at [629, 528] on div at bounding box center [652, 544] width 922 height 159
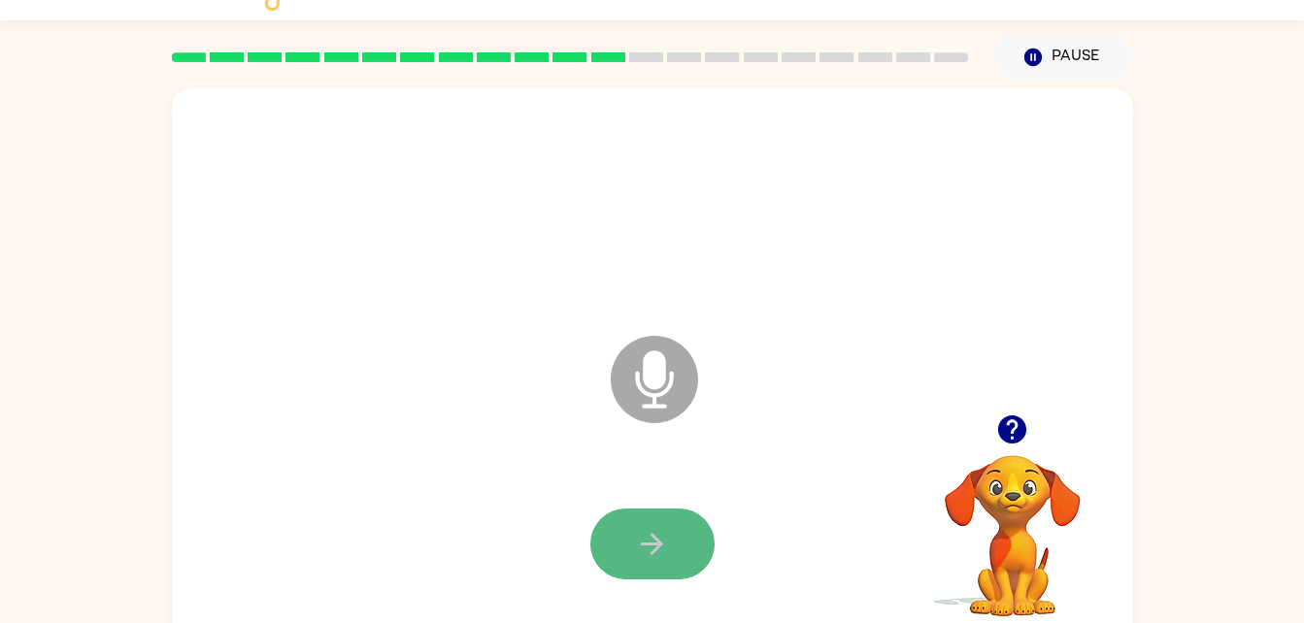
click at [616, 527] on button "button" at bounding box center [652, 544] width 124 height 71
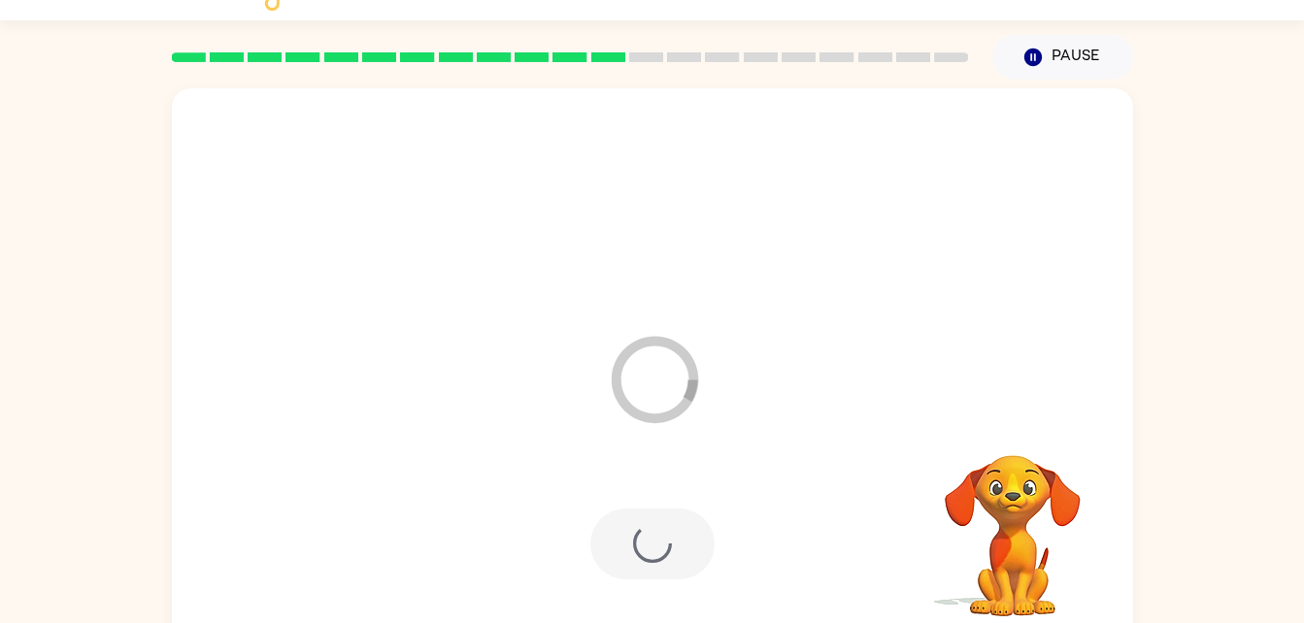
scroll to position [59, 0]
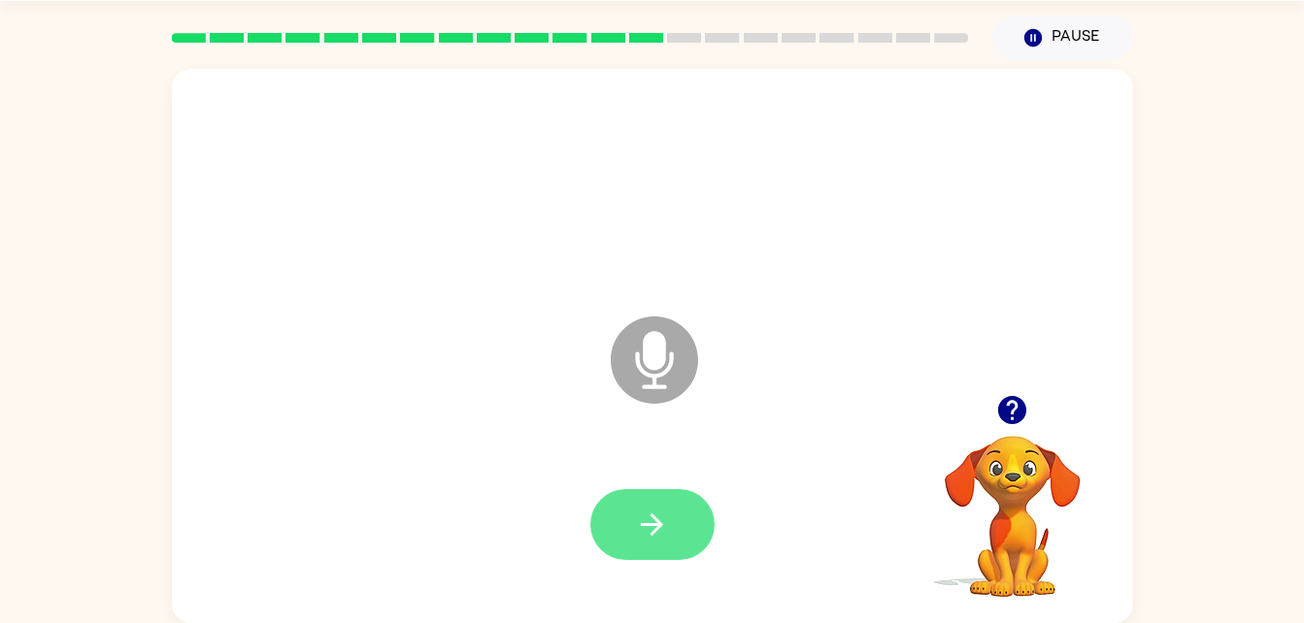
click at [668, 540] on icon "button" at bounding box center [652, 525] width 34 height 34
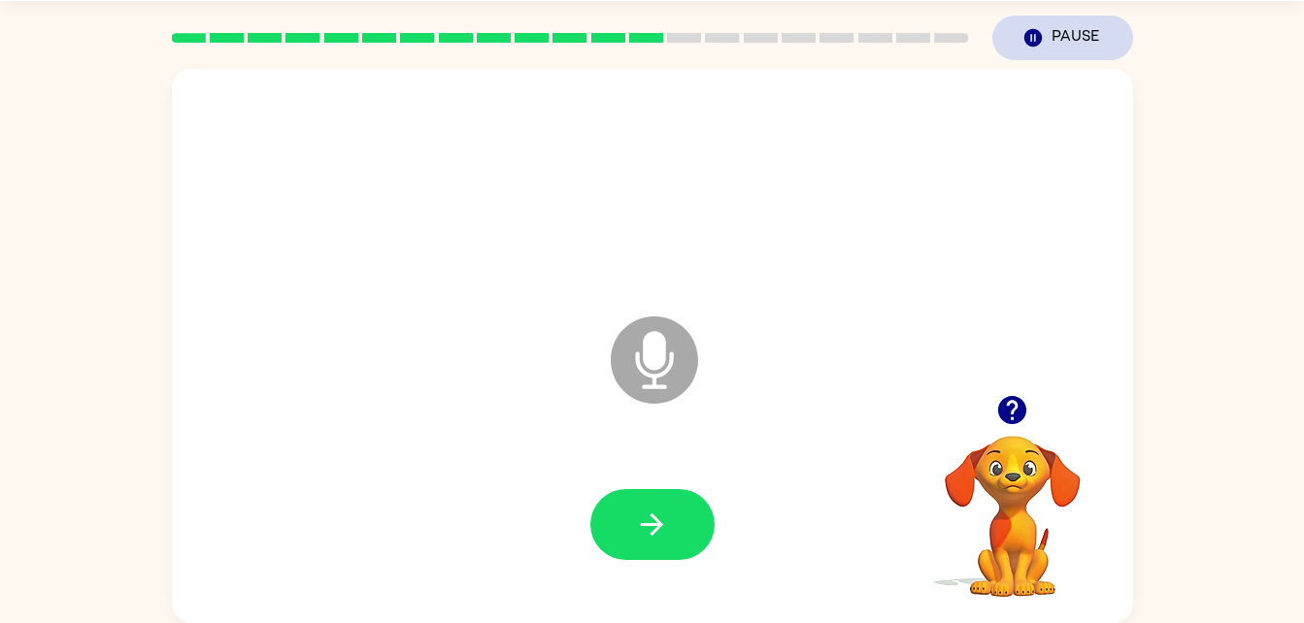
click at [1053, 53] on button "Pause Pause" at bounding box center [1062, 38] width 141 height 45
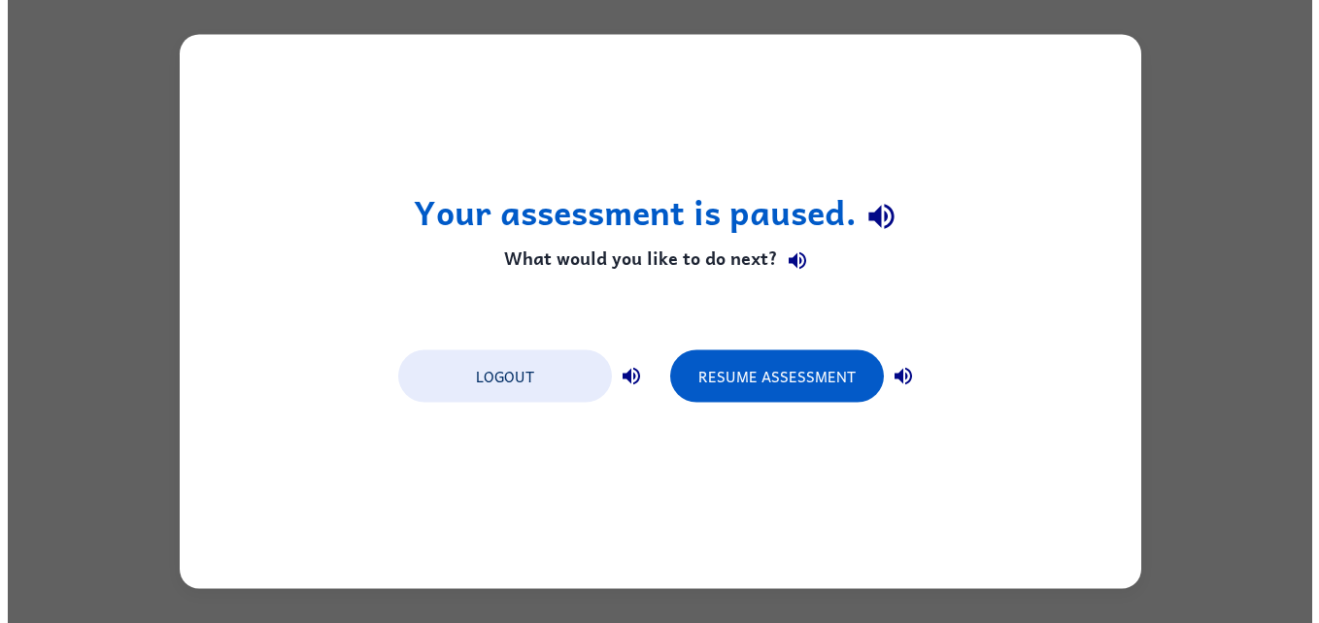
scroll to position [0, 0]
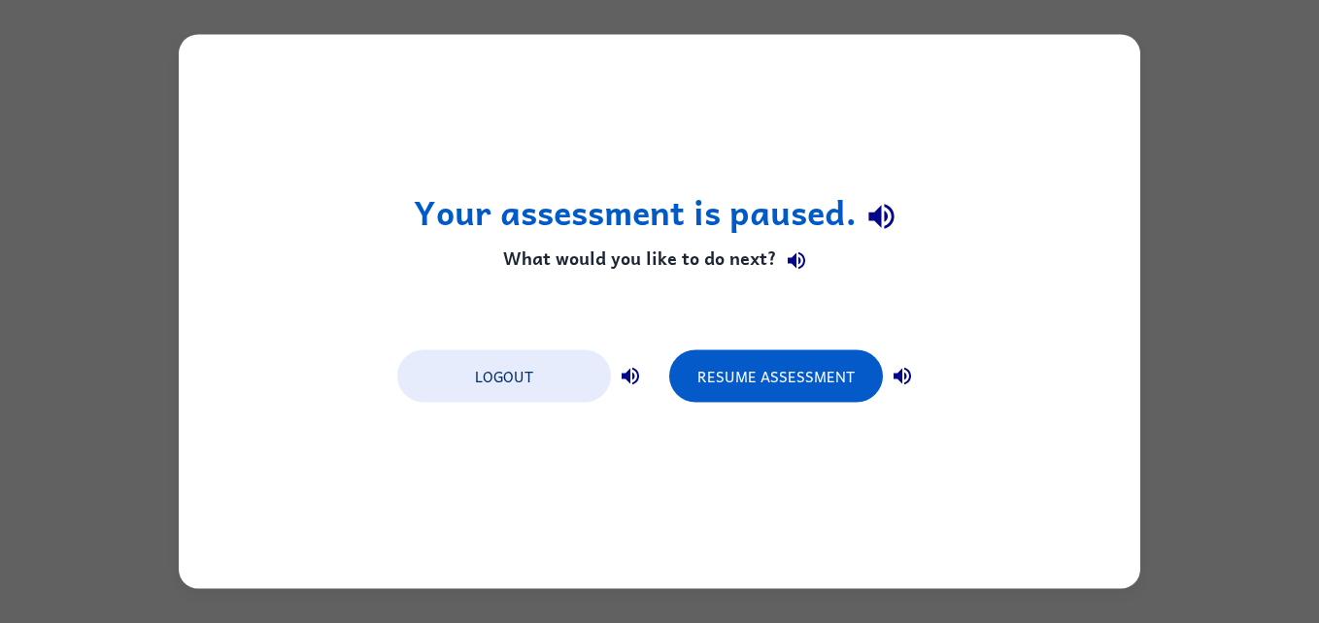
click at [1028, 44] on div "Your assessment is paused. What would you like to do next? Logout Resume Assess…" at bounding box center [659, 312] width 961 height 554
